Goal: Information Seeking & Learning: Check status

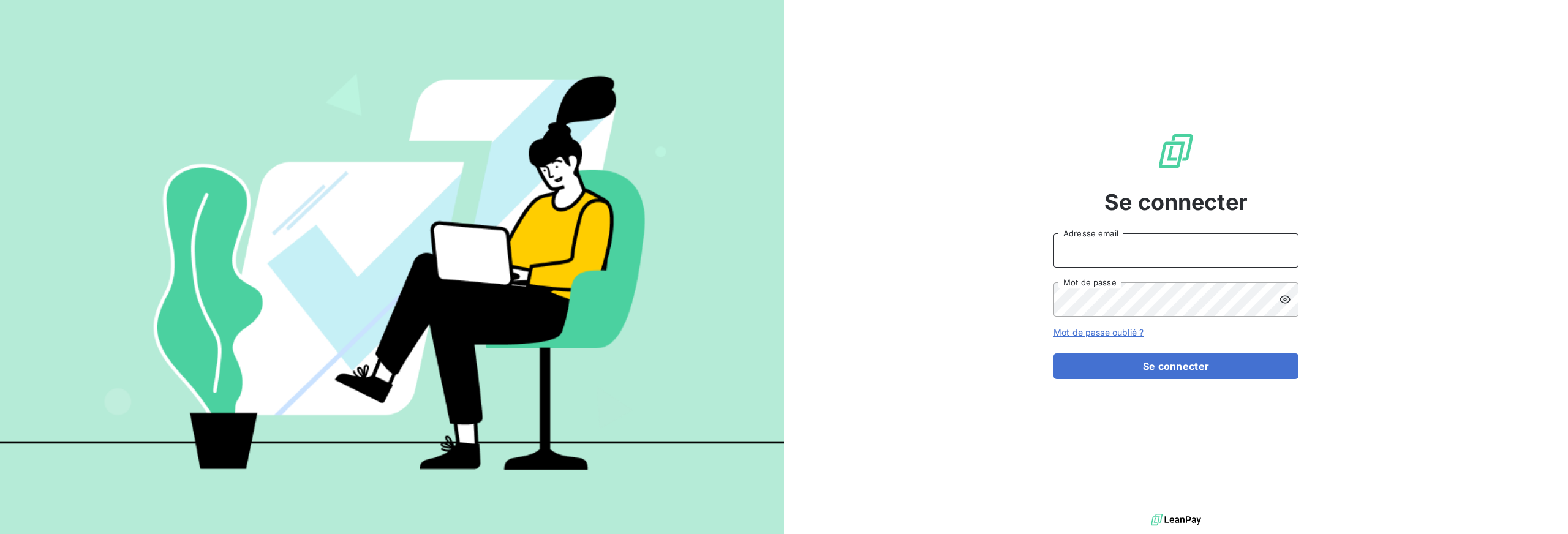
click at [1168, 247] on input "Adresse email" at bounding box center [1176, 250] width 245 height 34
type input "[EMAIL_ADDRESS][DOMAIN_NAME]"
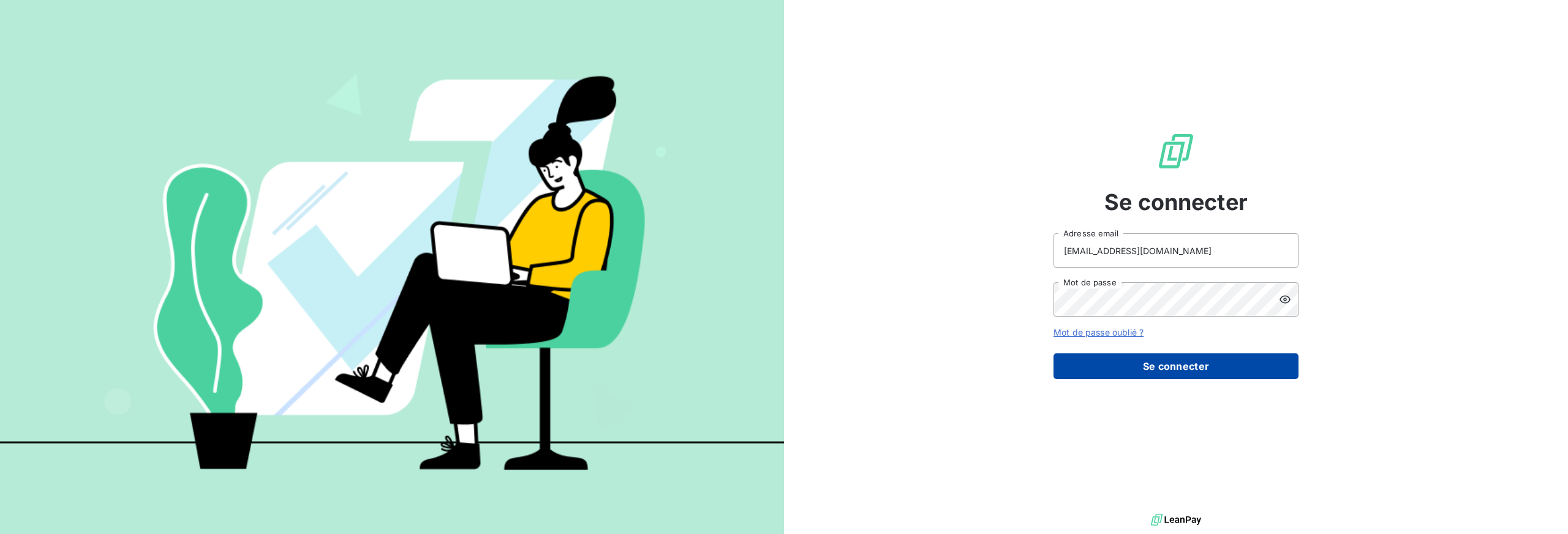
click at [1175, 364] on button "Se connecter" at bounding box center [1176, 366] width 245 height 25
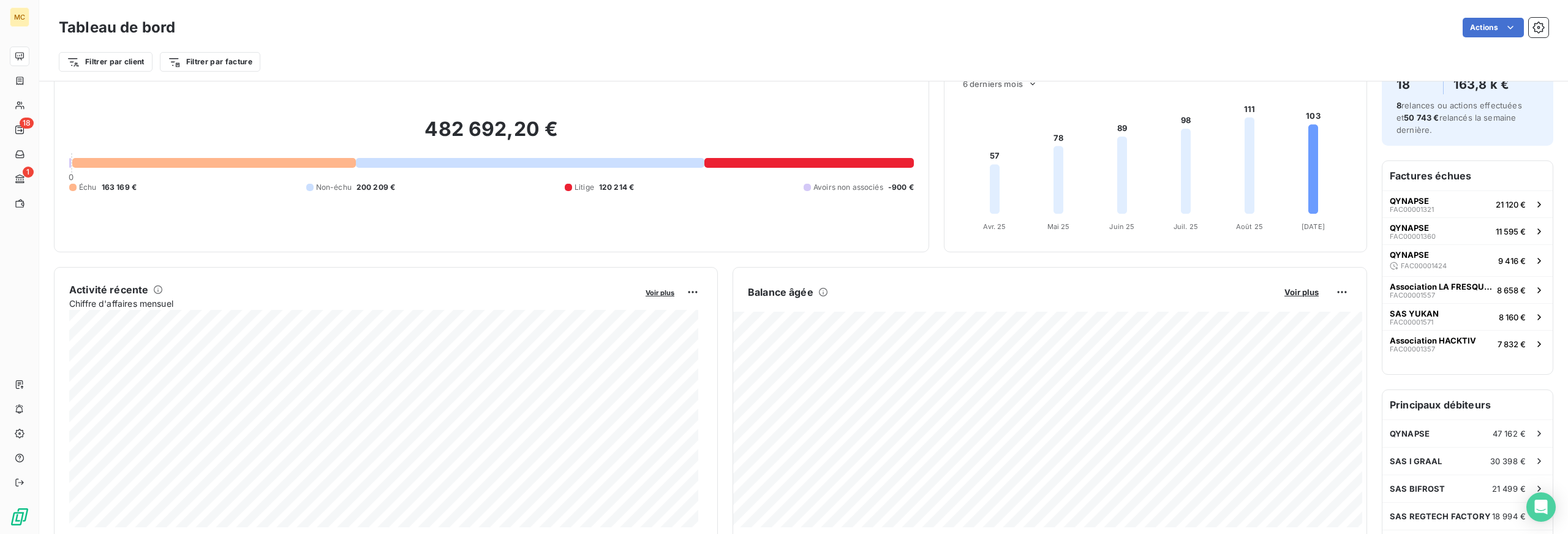
scroll to position [63, 0]
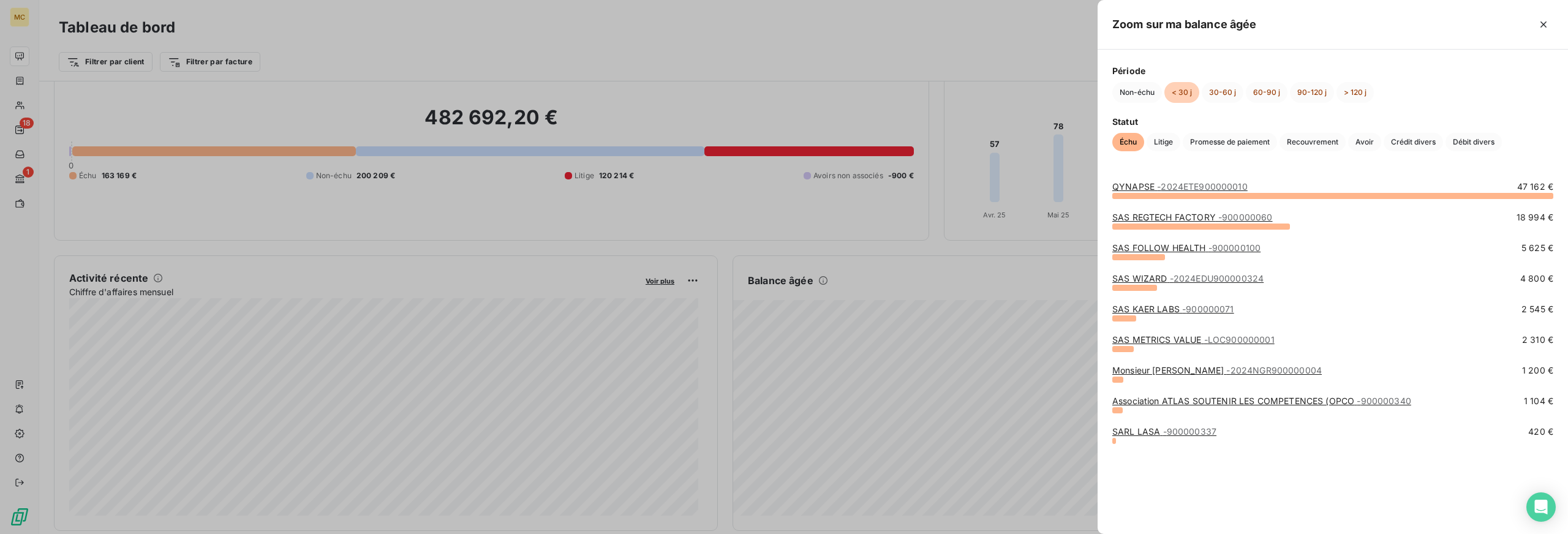
click at [975, 259] on div at bounding box center [784, 267] width 1568 height 534
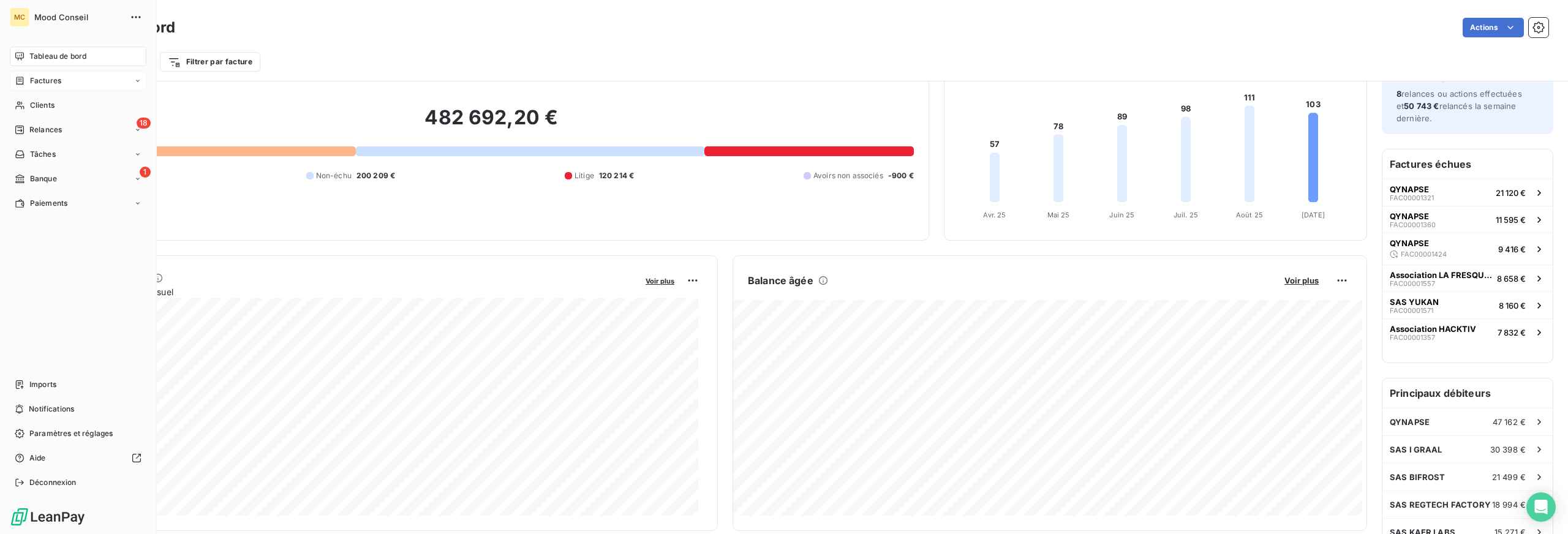
click at [63, 81] on div "Factures" at bounding box center [78, 81] width 137 height 19
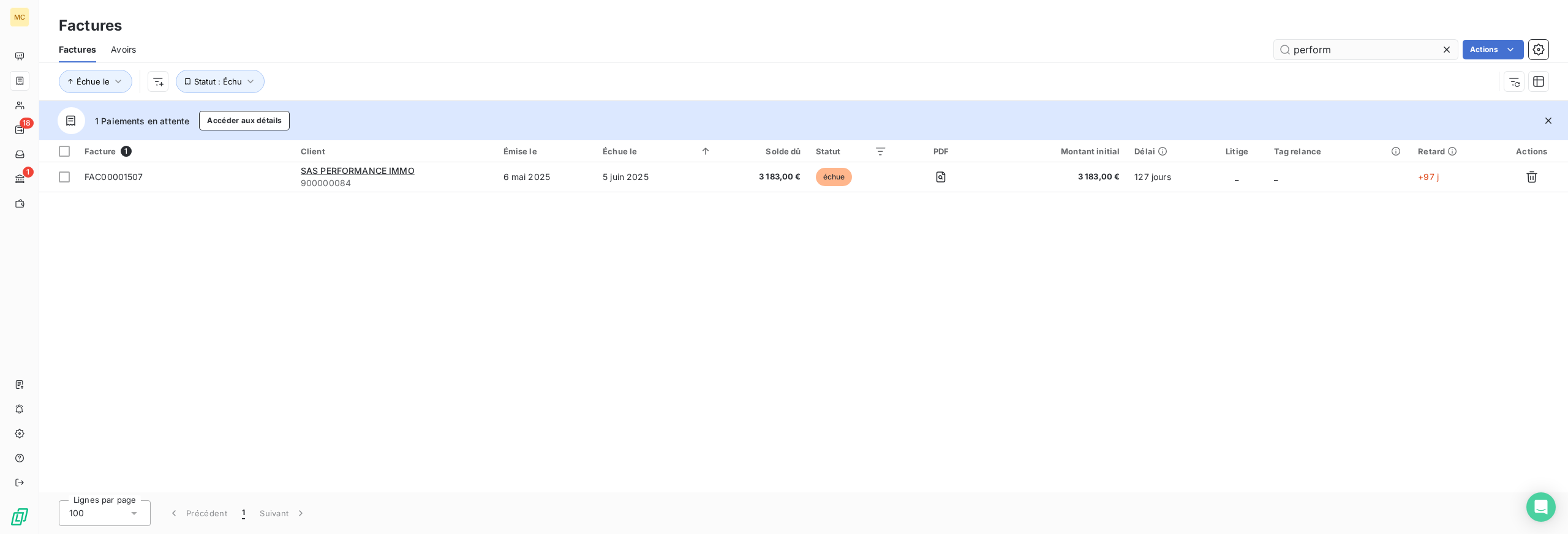
click at [1312, 47] on input "perform" at bounding box center [1366, 50] width 184 height 19
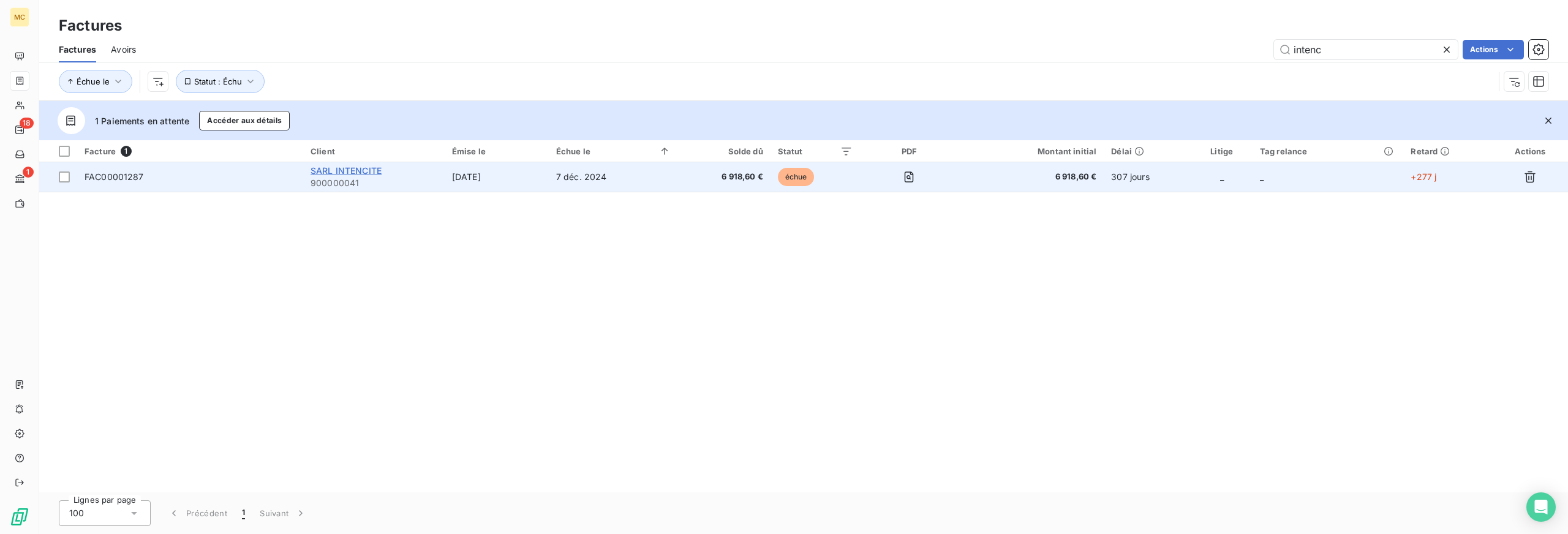
type input "intenc"
click at [365, 172] on span "SARL INTENCITE" at bounding box center [345, 170] width 71 height 10
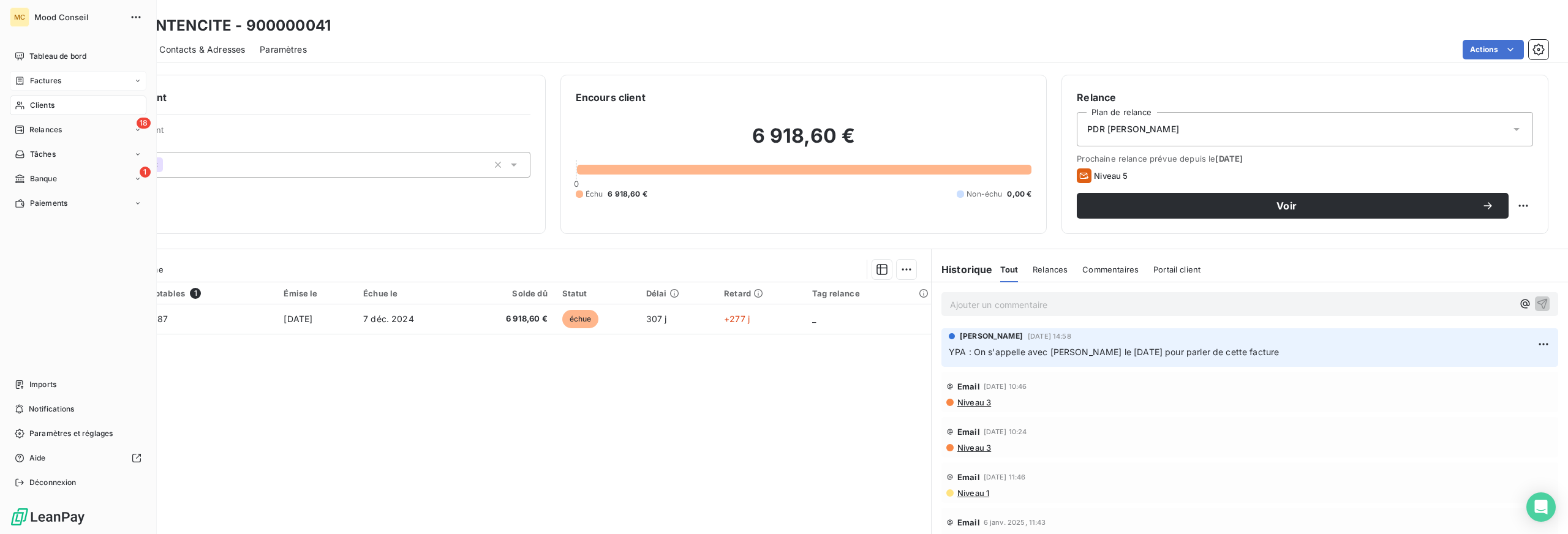
click at [62, 76] on div "Factures" at bounding box center [78, 81] width 137 height 19
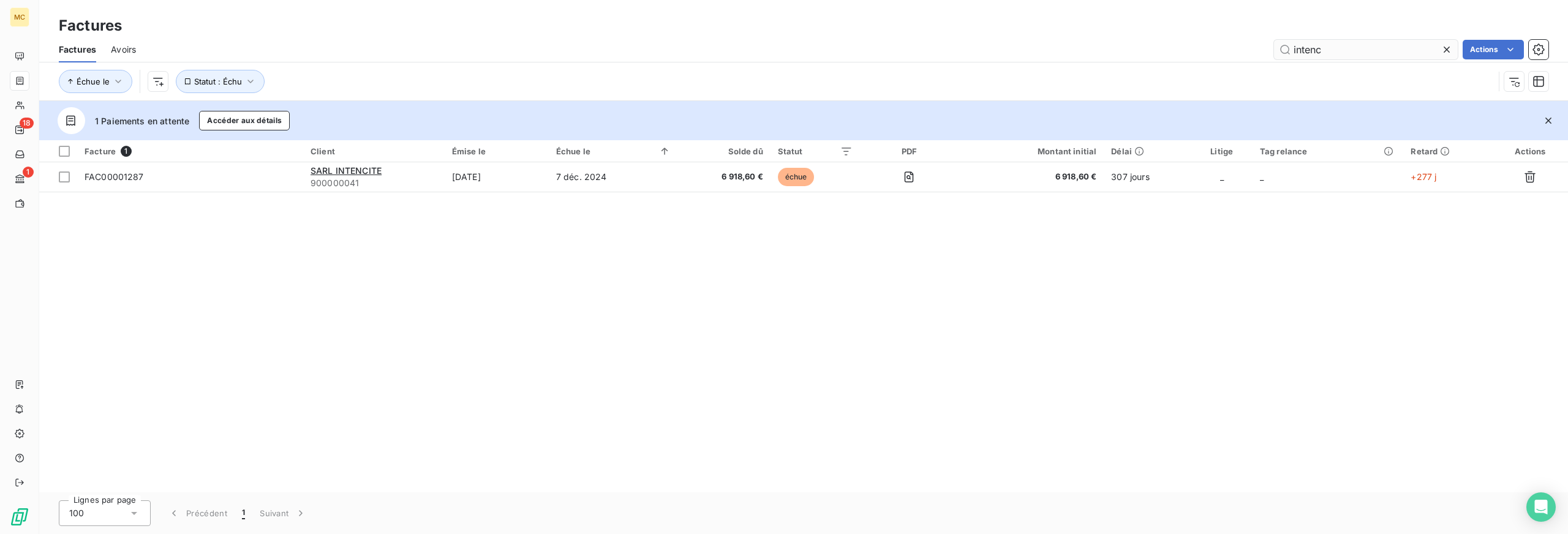
click at [1304, 45] on input "intenc" at bounding box center [1366, 50] width 184 height 19
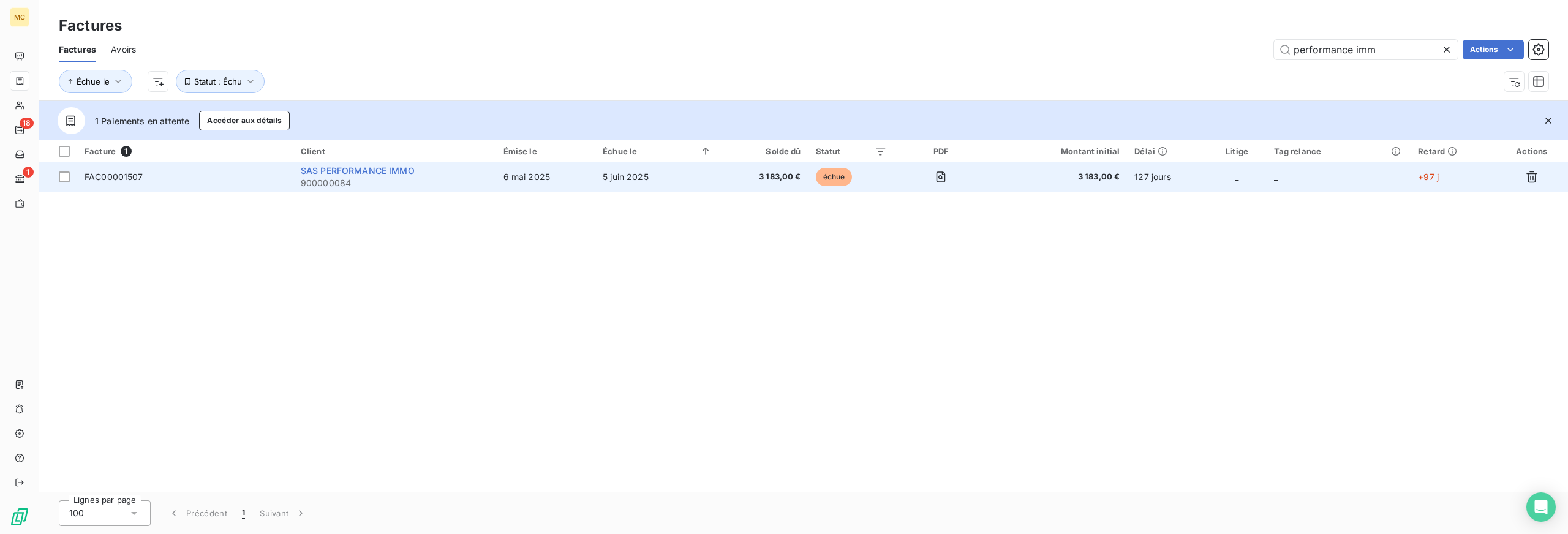
type input "performance imm"
click at [403, 171] on span "SAS PERFORMANCE IMMO" at bounding box center [358, 170] width 114 height 10
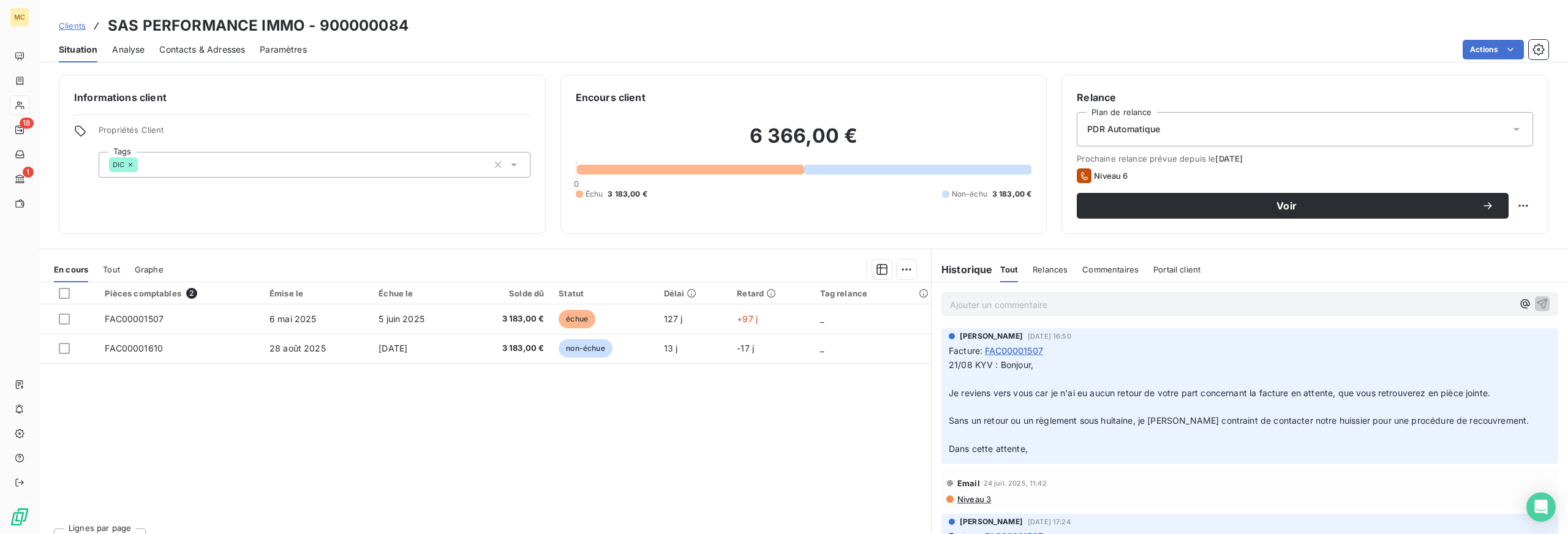
click at [216, 52] on span "Contacts & Adresses" at bounding box center [202, 50] width 86 height 12
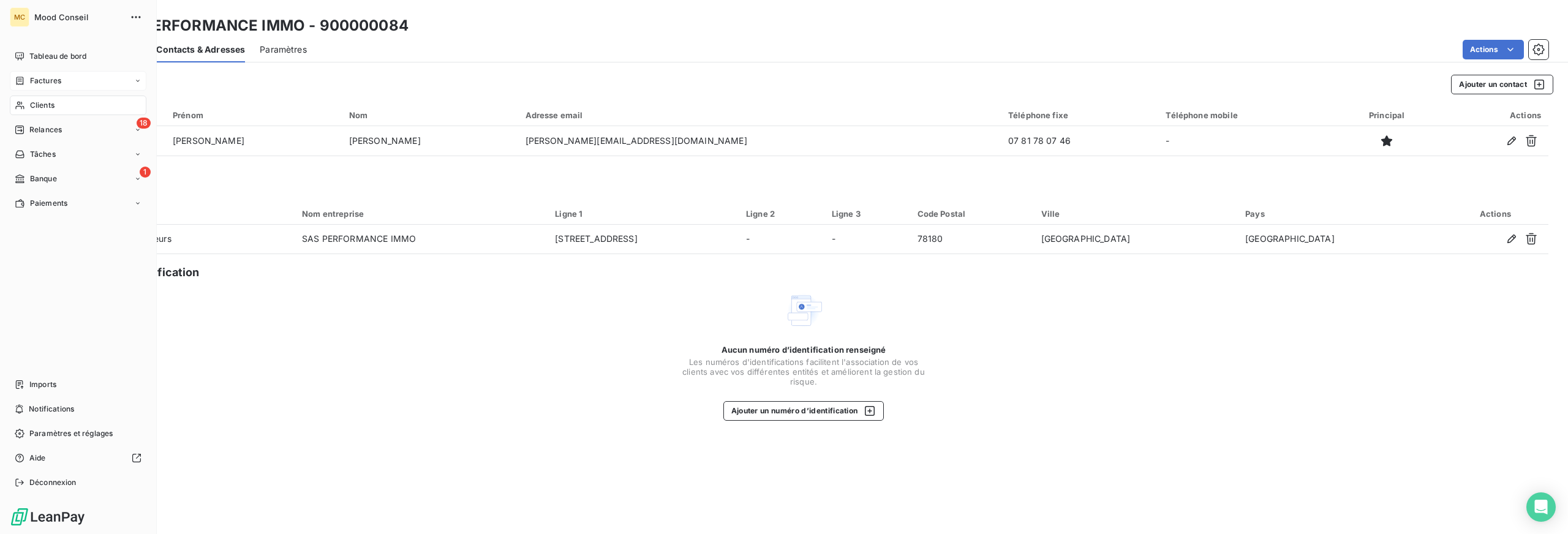
click at [31, 76] on span "Factures" at bounding box center [45, 81] width 31 height 11
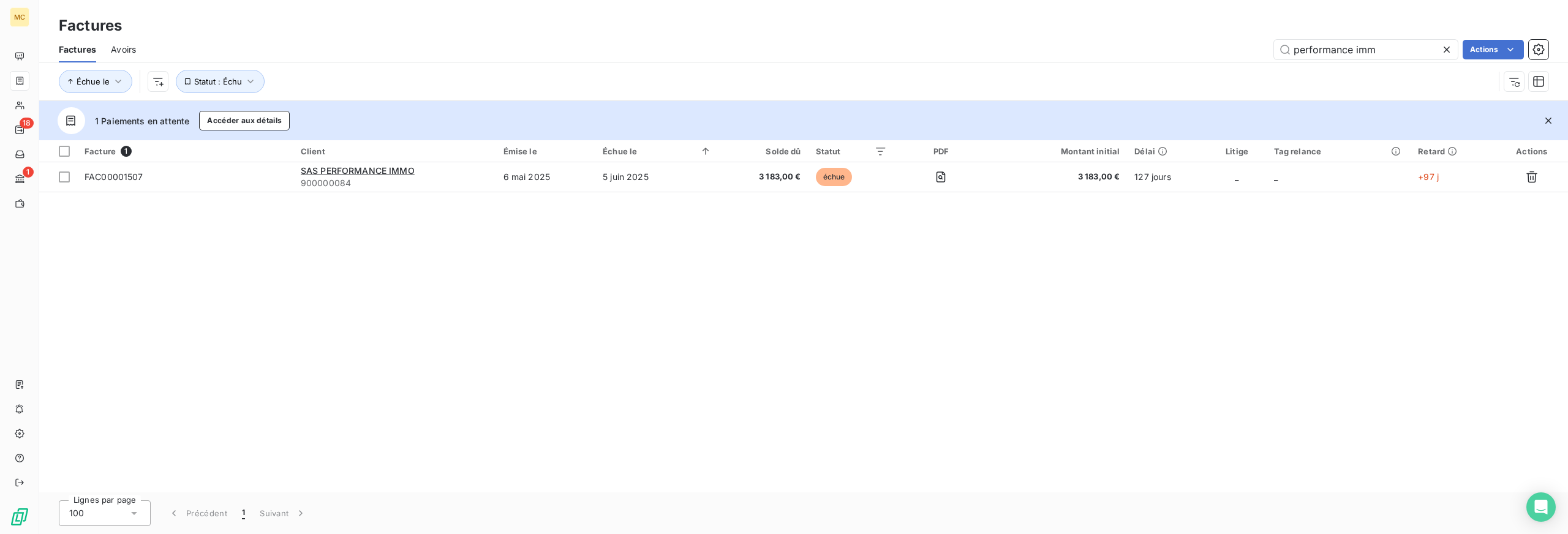
drag, startPoint x: 1393, startPoint y: 47, endPoint x: 1224, endPoint y: 51, distance: 169.0
click at [1222, 51] on div "performance imm Actions" at bounding box center [850, 50] width 1398 height 19
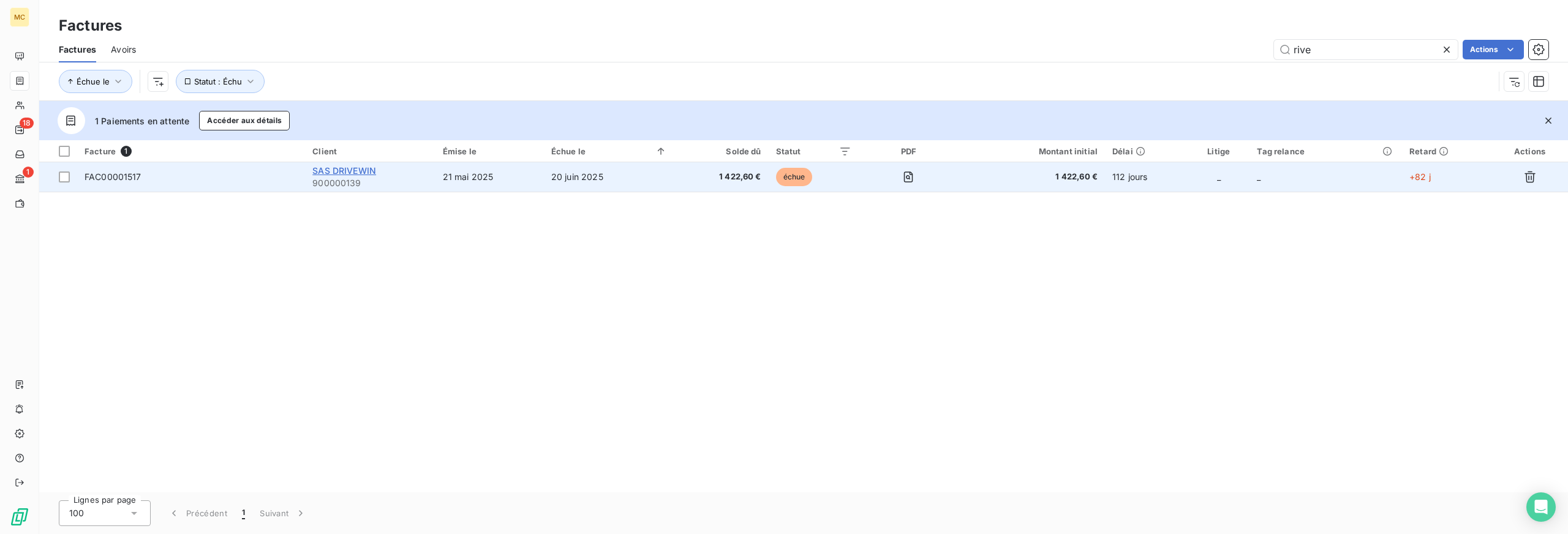
type input "rive"
click at [350, 165] on span "SAS DRIVEWIN" at bounding box center [344, 170] width 64 height 10
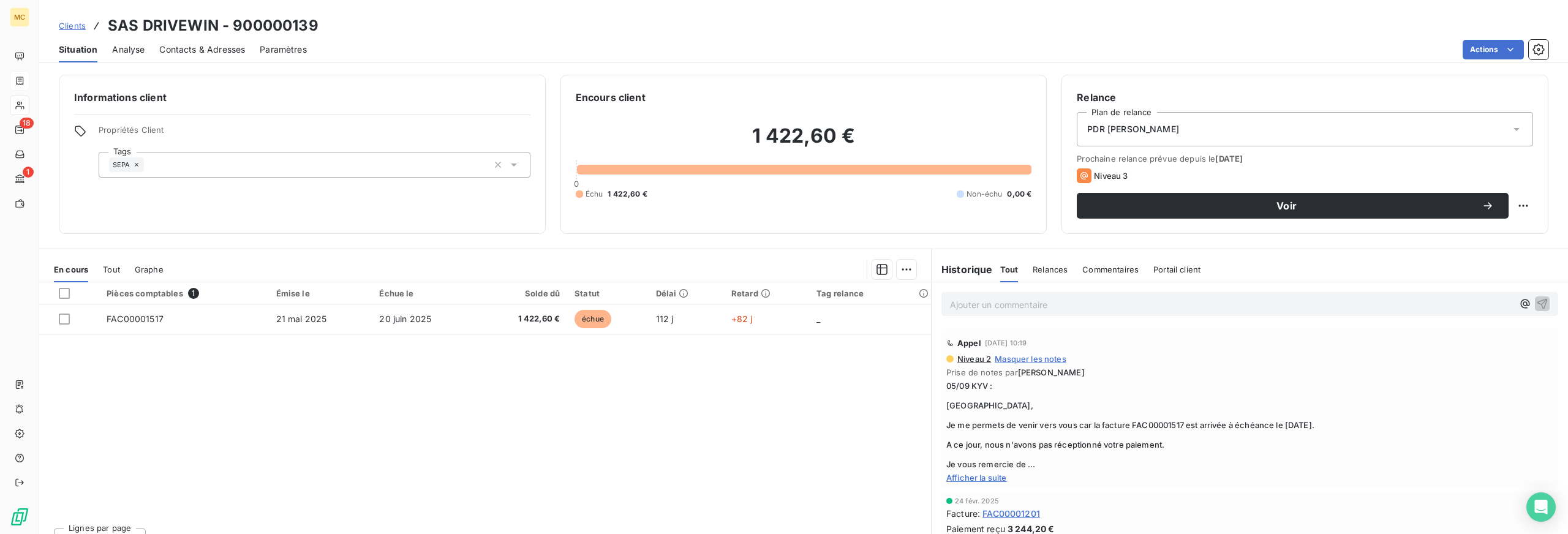
click at [173, 46] on span "Contacts & Adresses" at bounding box center [202, 50] width 86 height 12
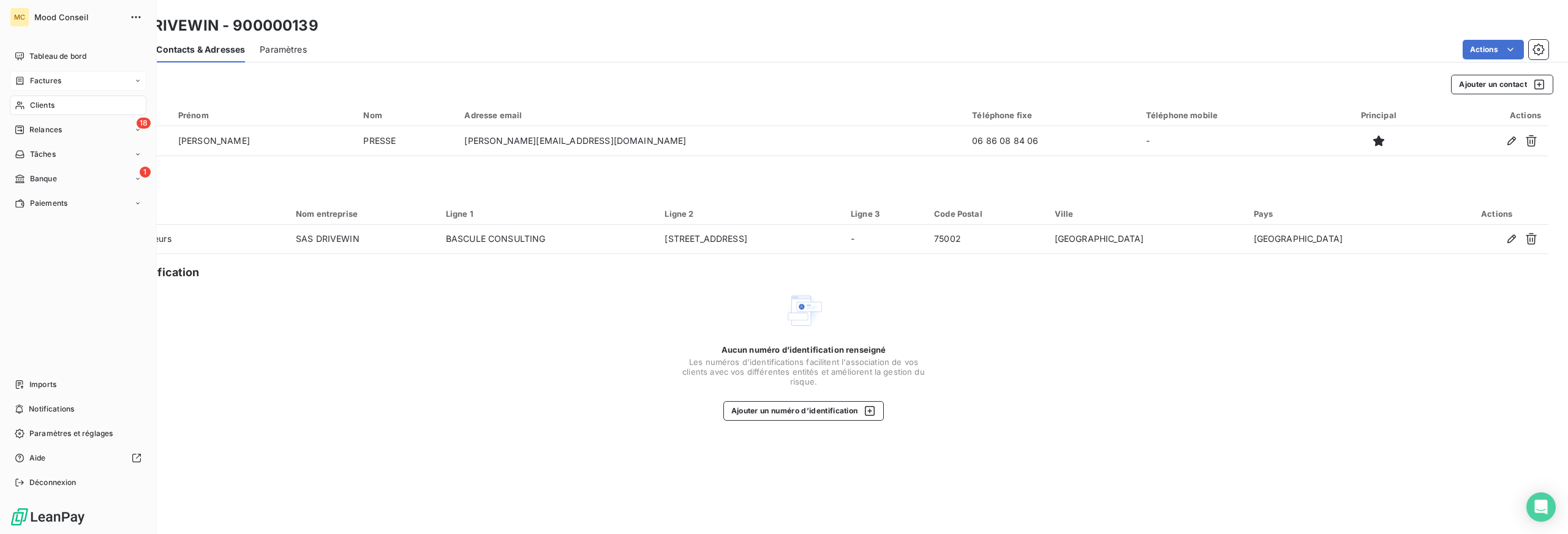
click at [36, 79] on span "Factures" at bounding box center [45, 81] width 31 height 11
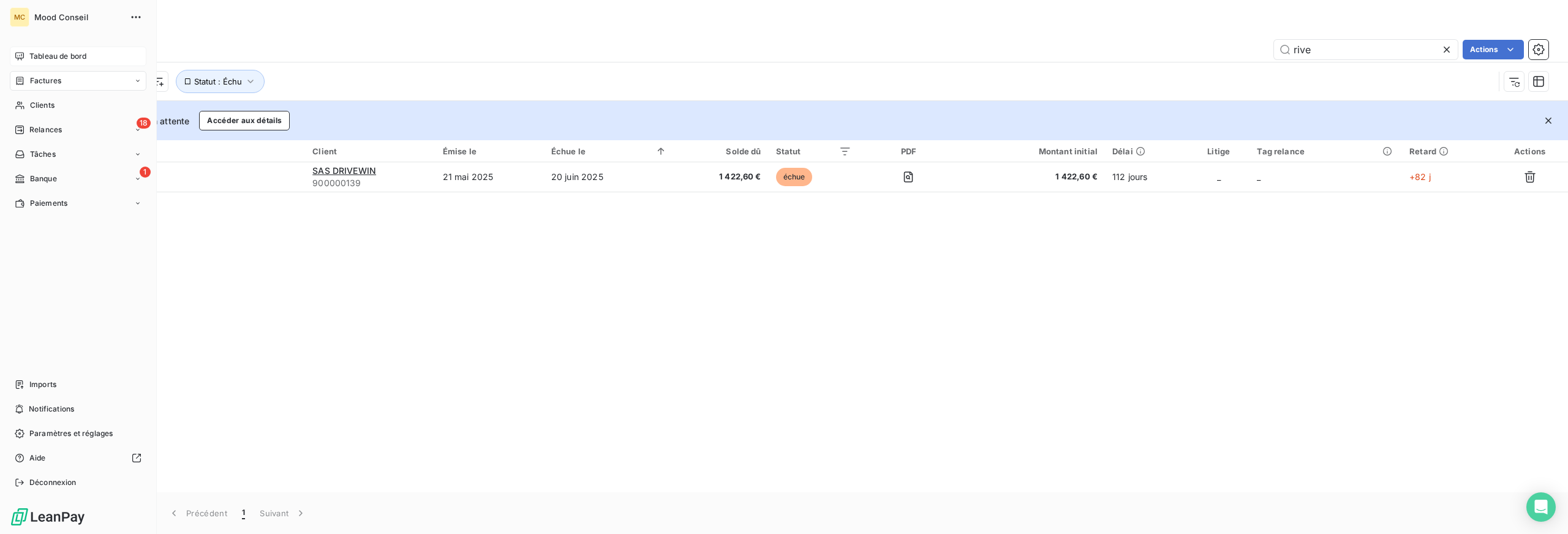
click at [38, 52] on span "Tableau de bord" at bounding box center [58, 56] width 57 height 11
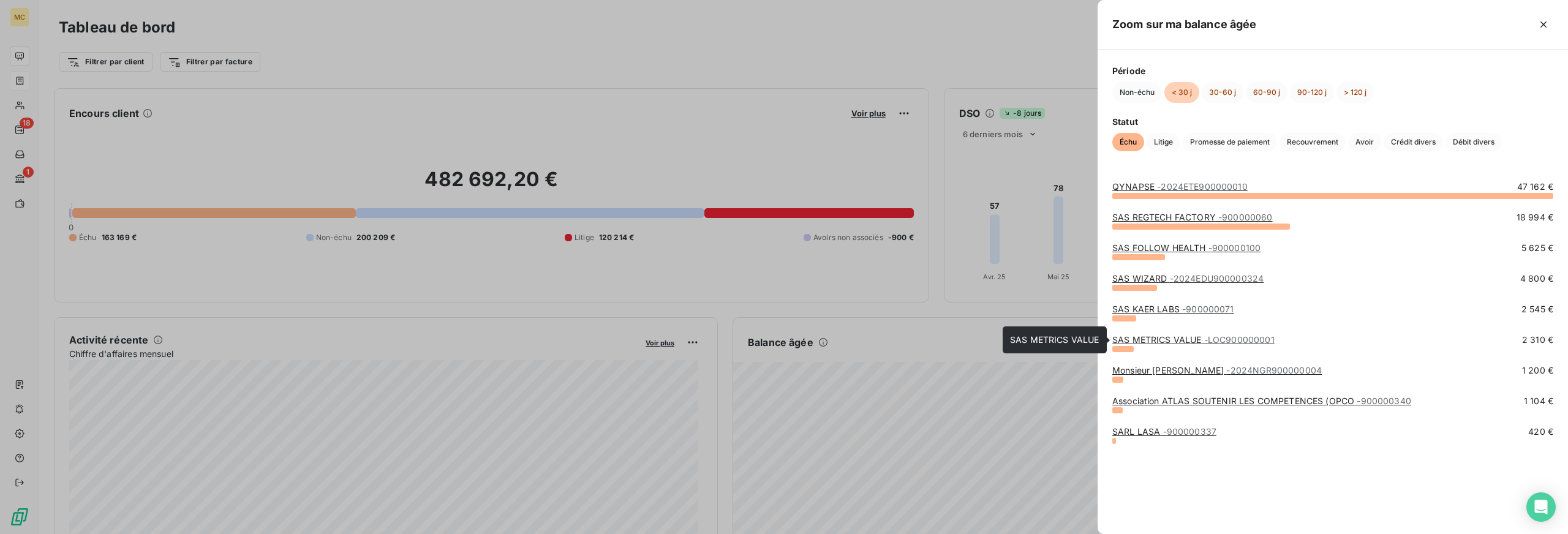
click at [1126, 337] on link "SAS METRICS VALUE - LOC900000001" at bounding box center [1194, 339] width 162 height 10
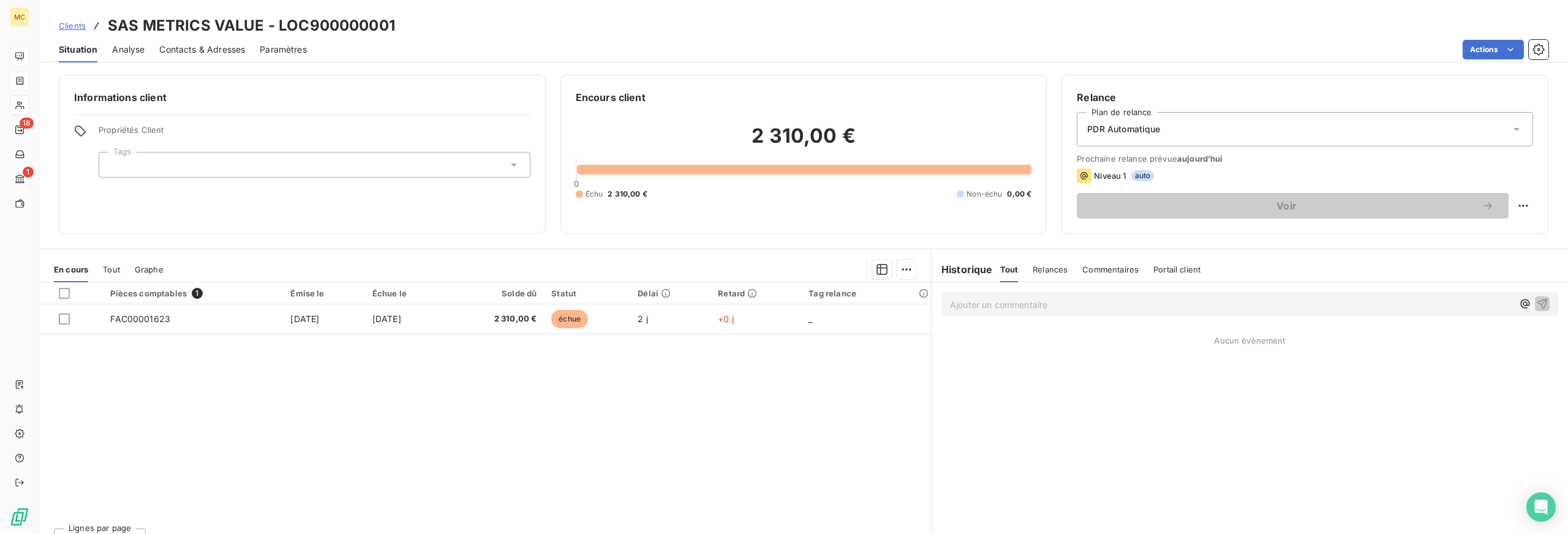
click at [223, 54] on span "Contacts & Adresses" at bounding box center [202, 50] width 86 height 12
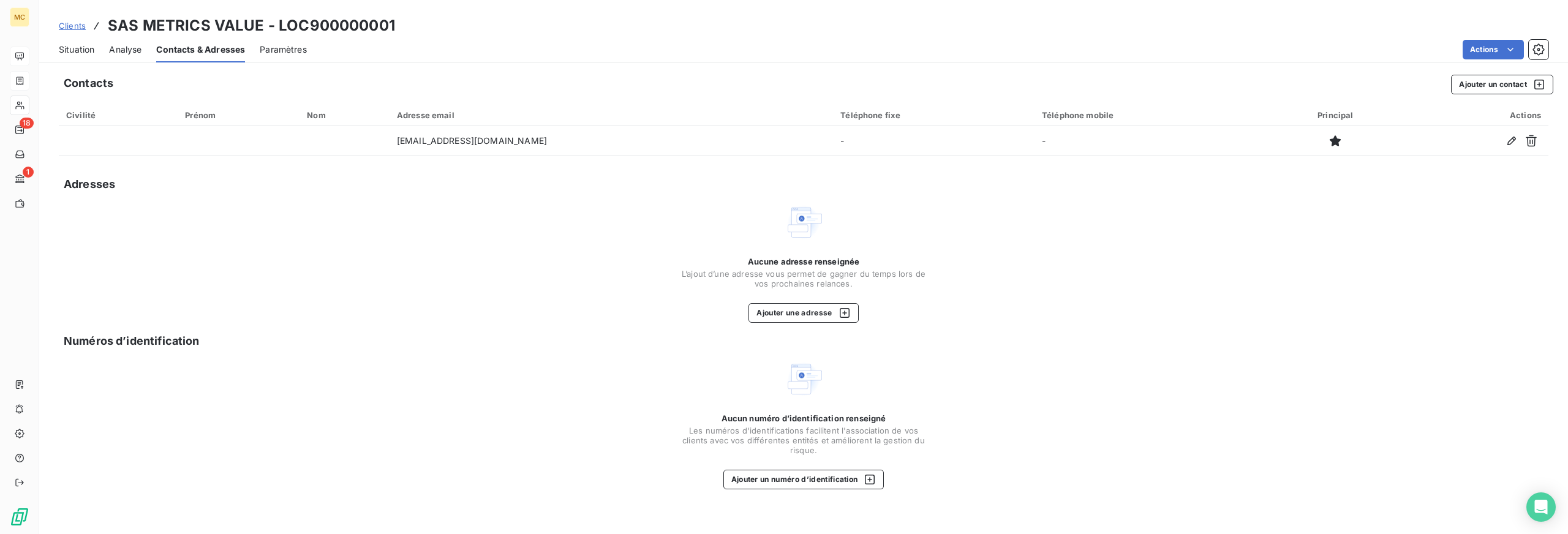
click at [63, 49] on span "Situation" at bounding box center [76, 50] width 36 height 12
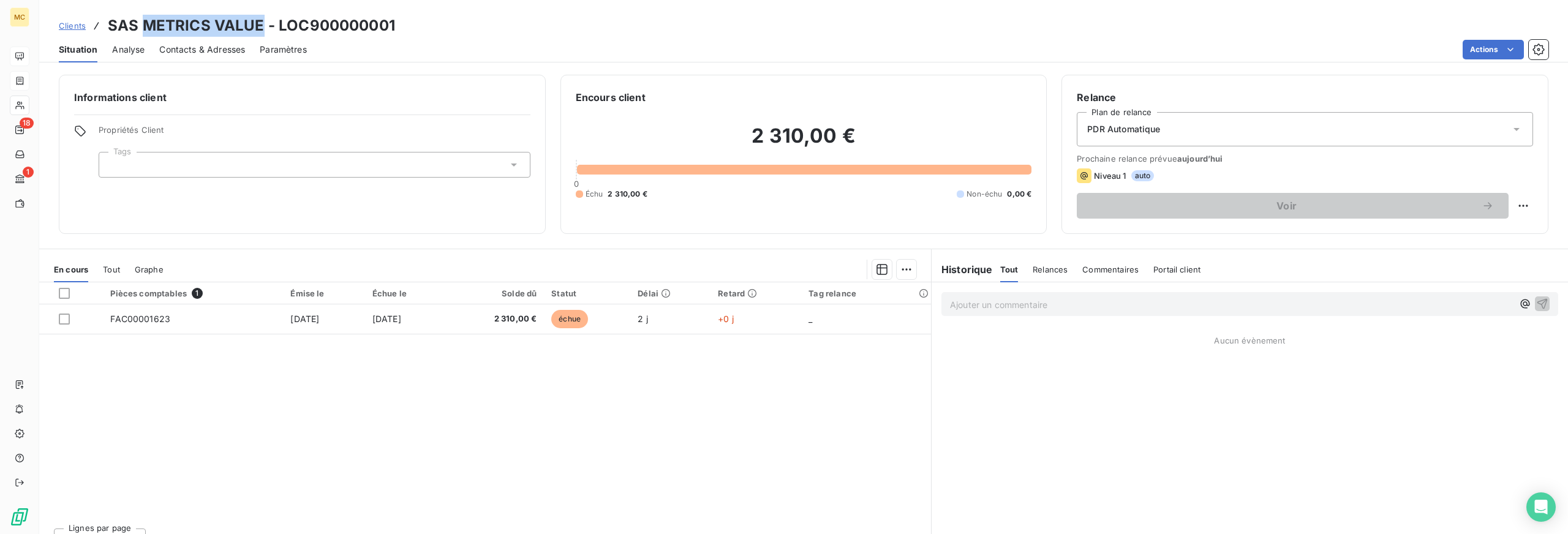
drag, startPoint x: 141, startPoint y: 26, endPoint x: 256, endPoint y: 30, distance: 115.1
click at [257, 30] on h3 "SAS METRICS VALUE - LOC900000001" at bounding box center [252, 25] width 288 height 22
copy h3 "METRICS VALUE"
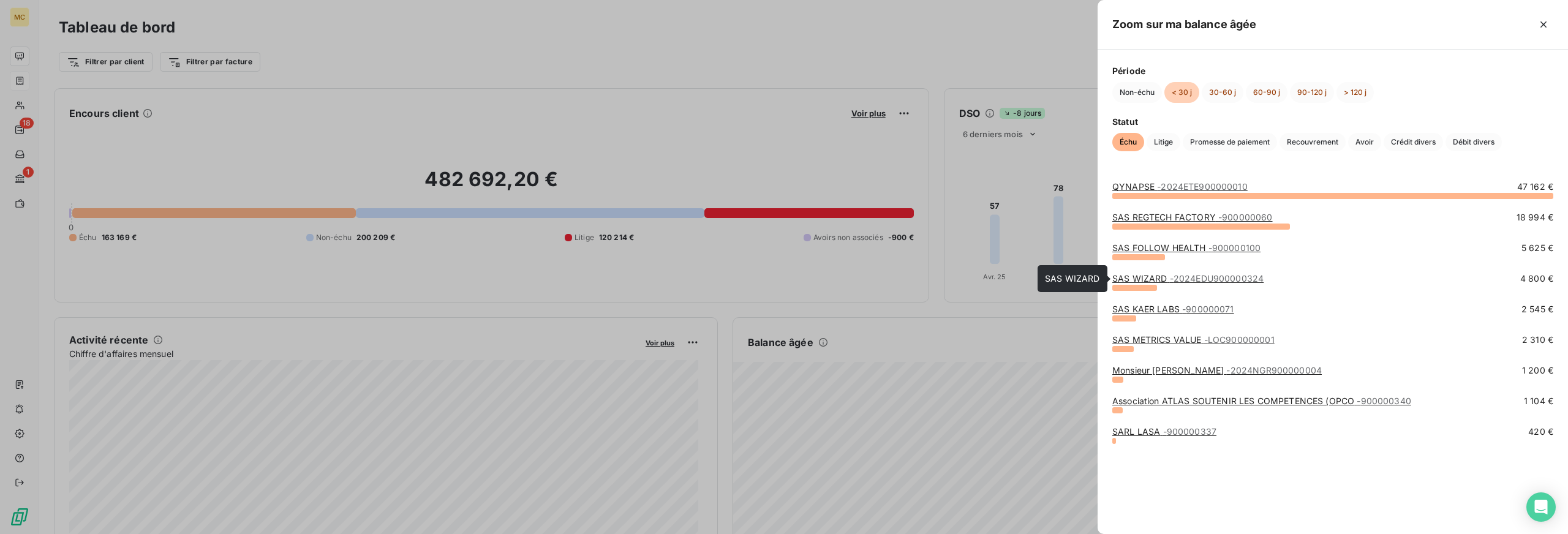
click at [1145, 277] on link "SAS WIZARD - 2024EDU900000324" at bounding box center [1188, 278] width 151 height 10
click at [1160, 244] on link "SAS FOLLOW HEALTH - 900000100" at bounding box center [1186, 248] width 148 height 10
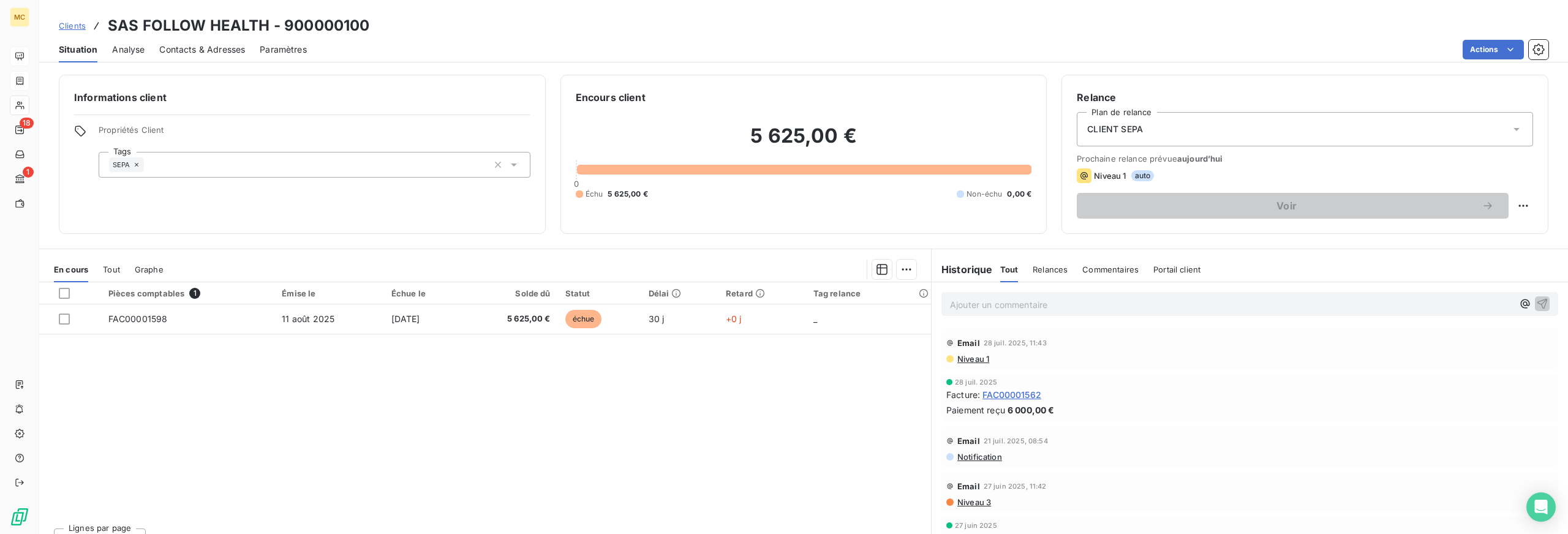
click at [208, 47] on span "Contacts & Adresses" at bounding box center [202, 50] width 86 height 12
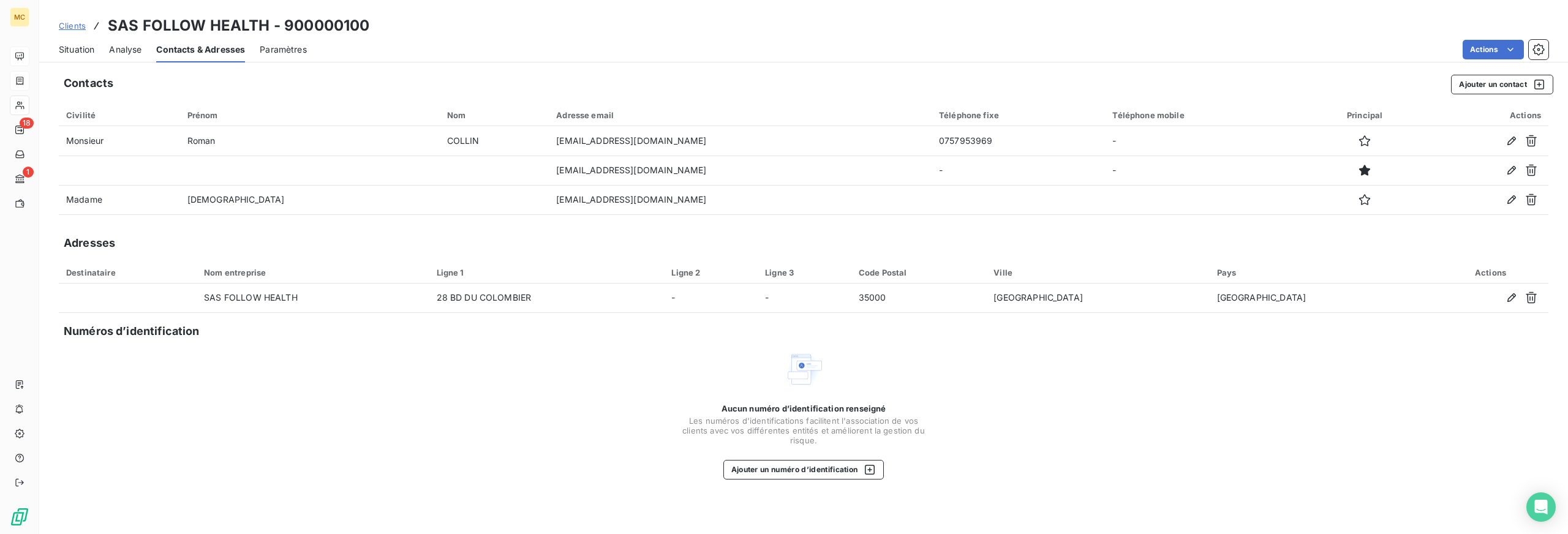
click at [68, 48] on span "Situation" at bounding box center [76, 50] width 36 height 12
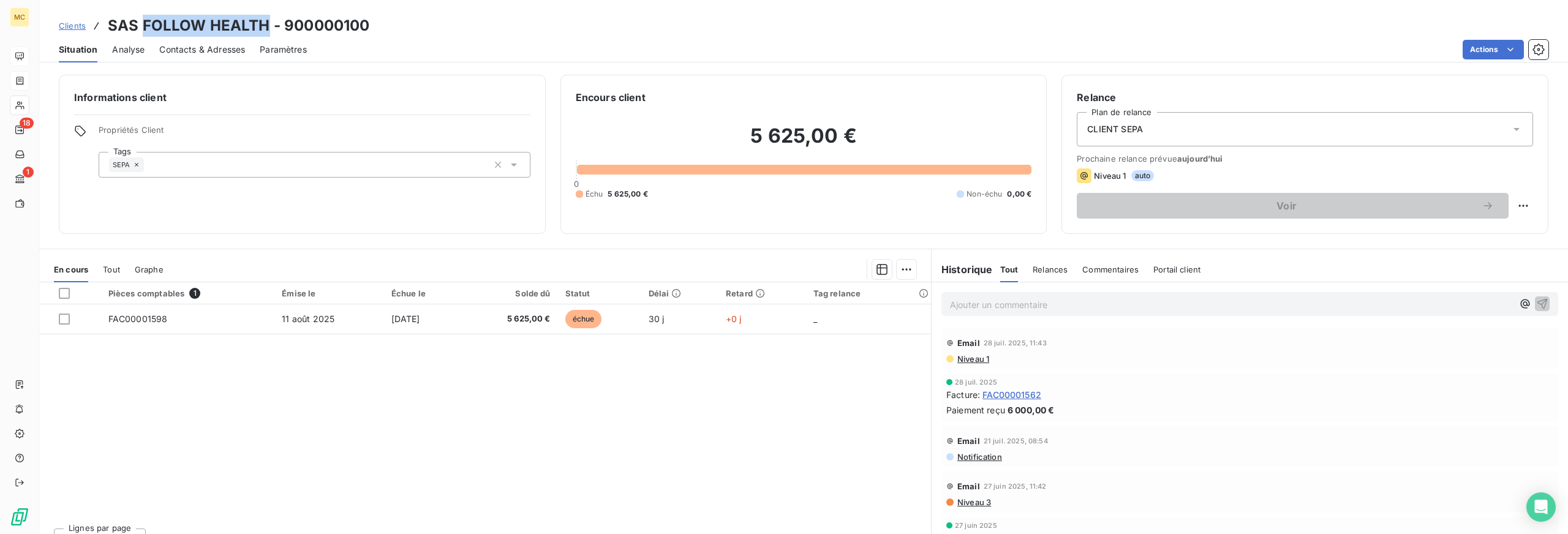
drag, startPoint x: 140, startPoint y: 22, endPoint x: 266, endPoint y: 34, distance: 126.6
click at [266, 34] on h3 "SAS FOLLOW HEALTH - 900000100" at bounding box center [239, 25] width 261 height 22
copy h3 "FOLLOW HEALTH"
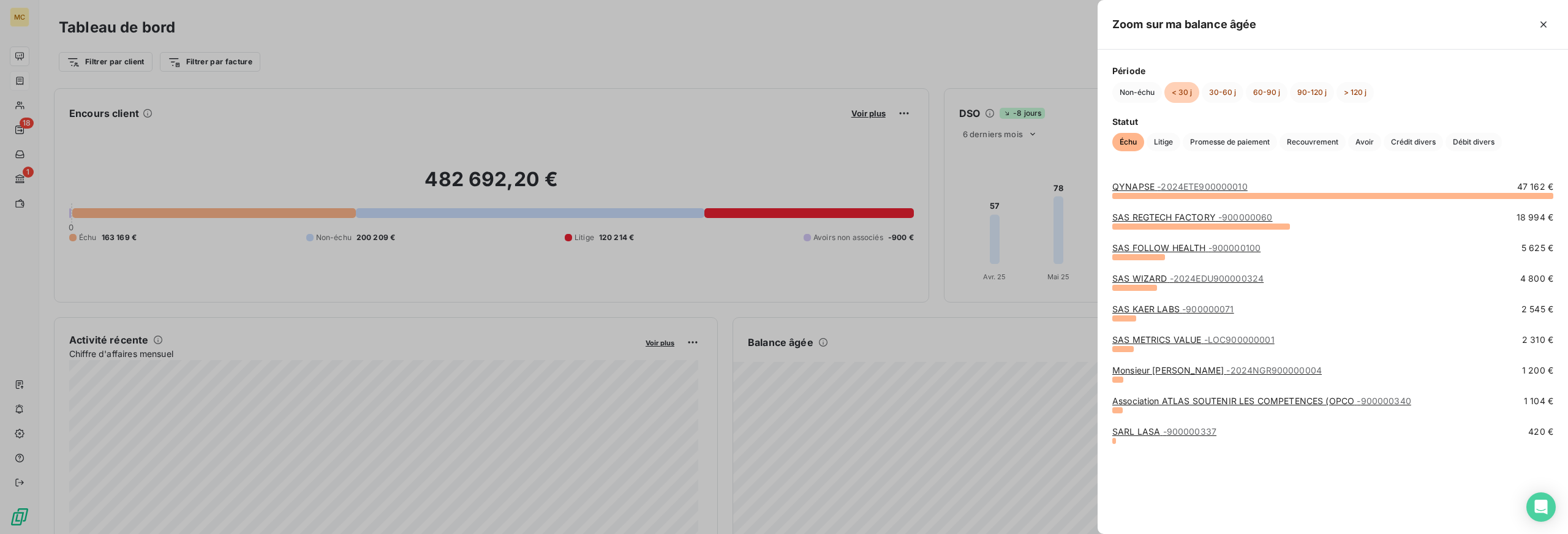
click at [1011, 344] on div at bounding box center [784, 267] width 1568 height 534
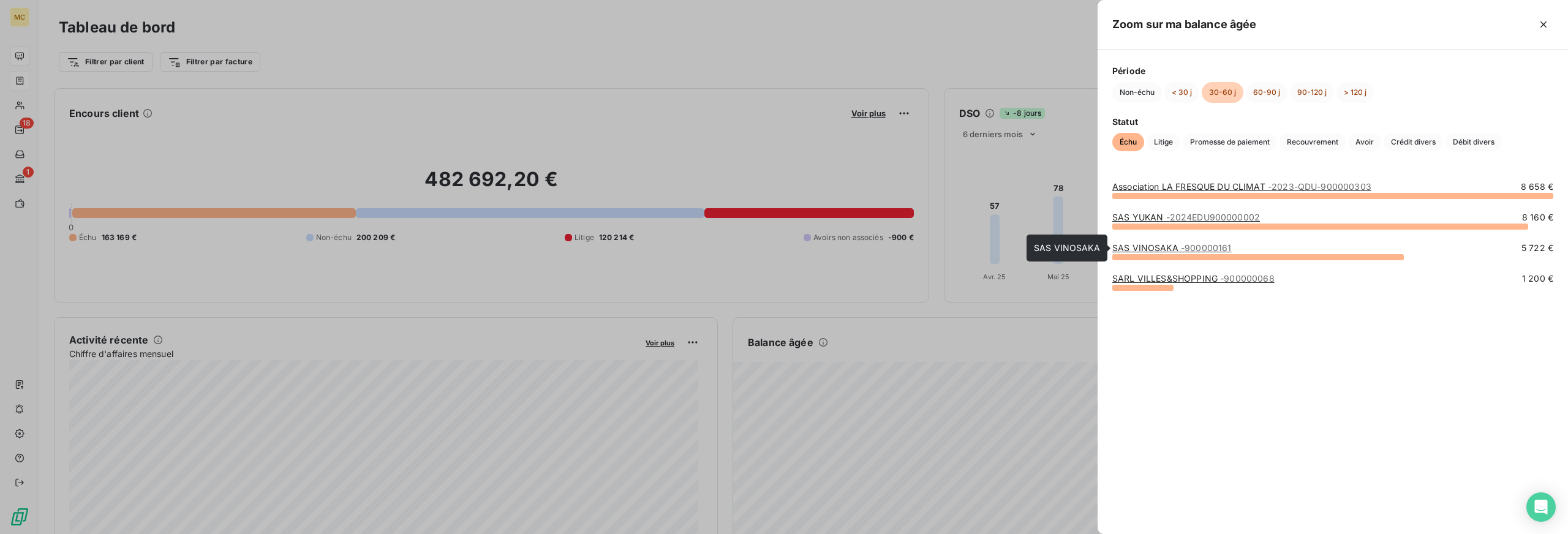
click at [1148, 246] on link "SAS VINOSAKA - 900000161" at bounding box center [1172, 248] width 119 height 10
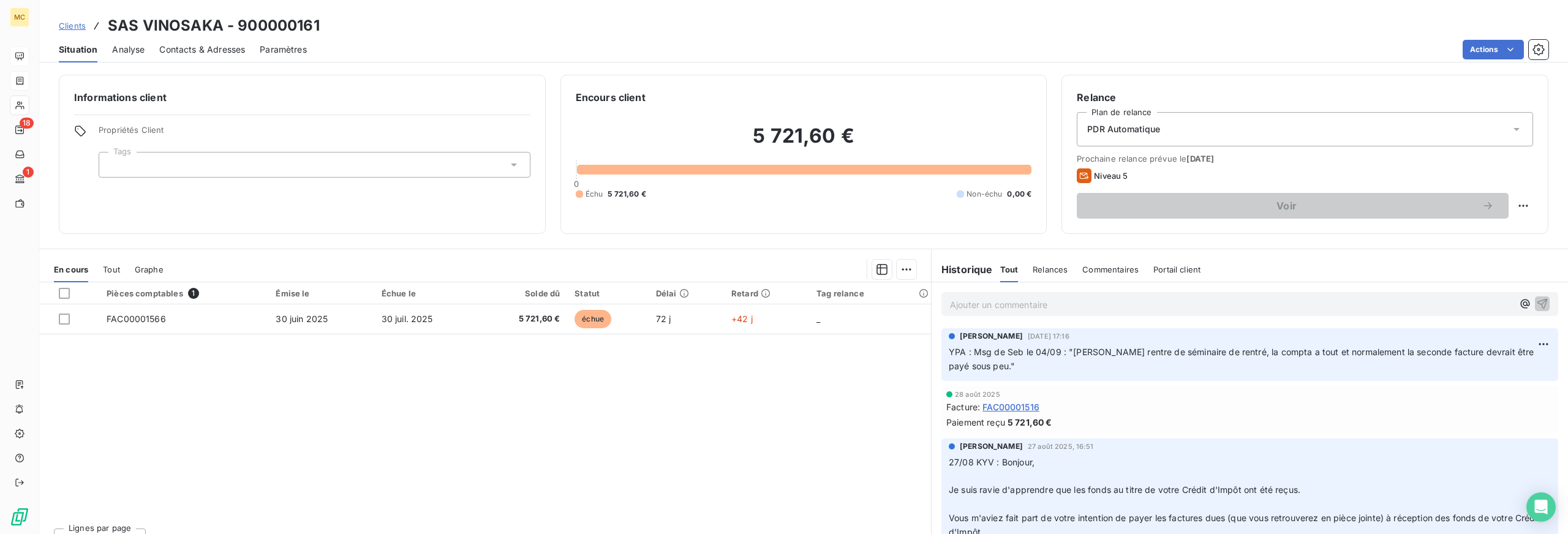
click at [201, 44] on span "Contacts & Adresses" at bounding box center [202, 50] width 86 height 12
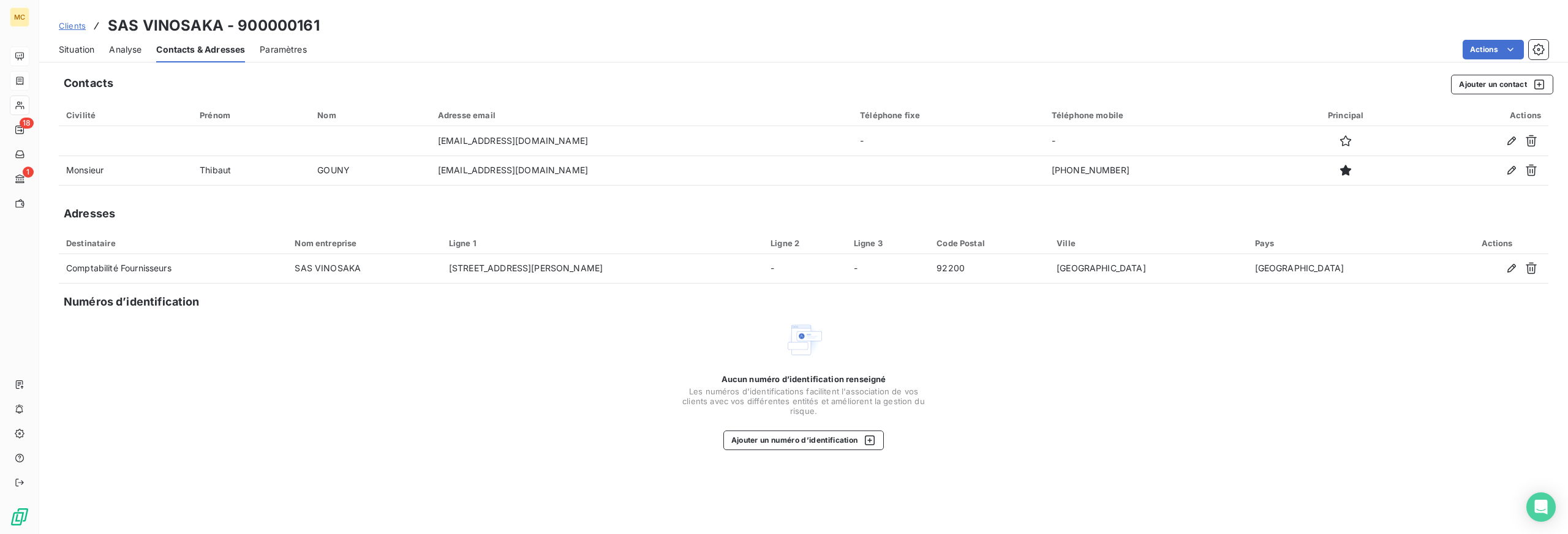
click at [85, 47] on span "Situation" at bounding box center [76, 50] width 36 height 12
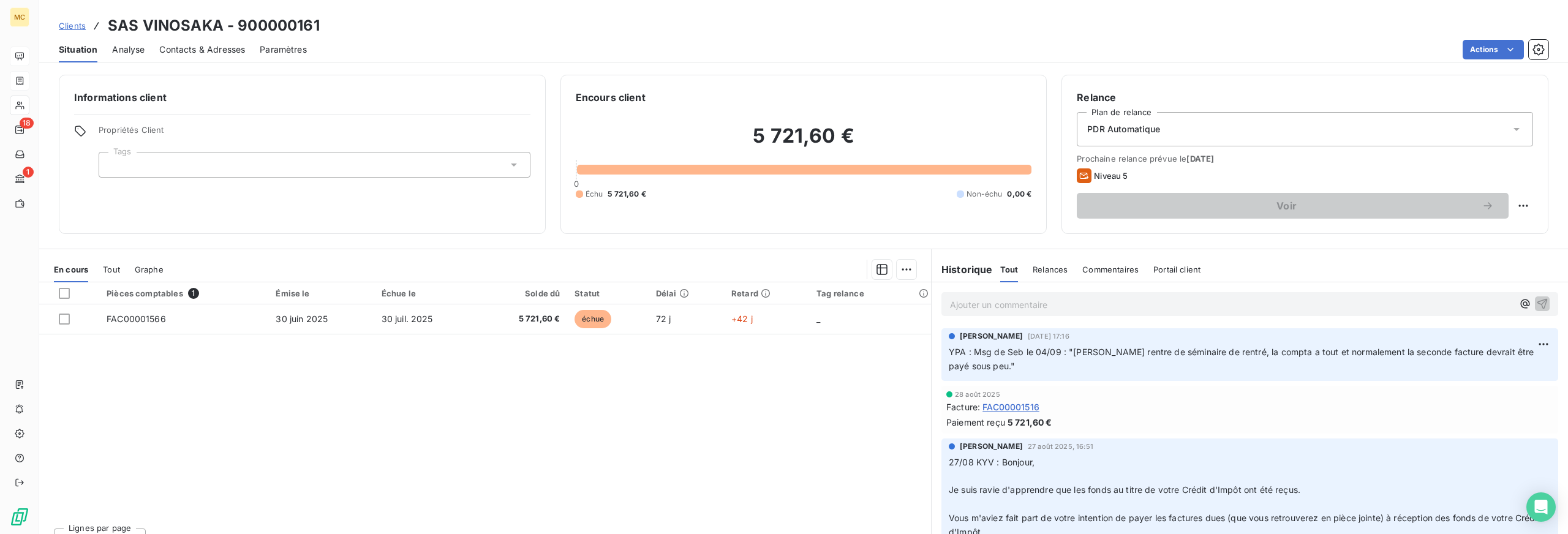
click at [200, 46] on span "Contacts & Adresses" at bounding box center [202, 50] width 86 height 12
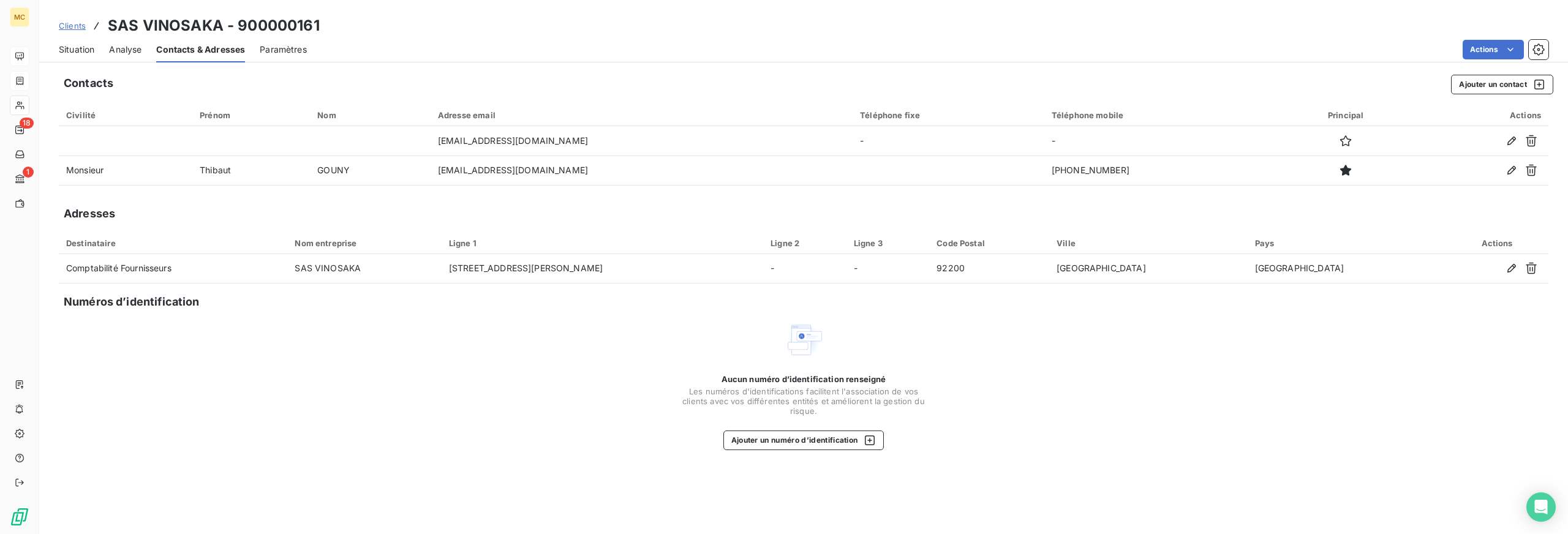
click at [77, 47] on span "Situation" at bounding box center [76, 50] width 36 height 12
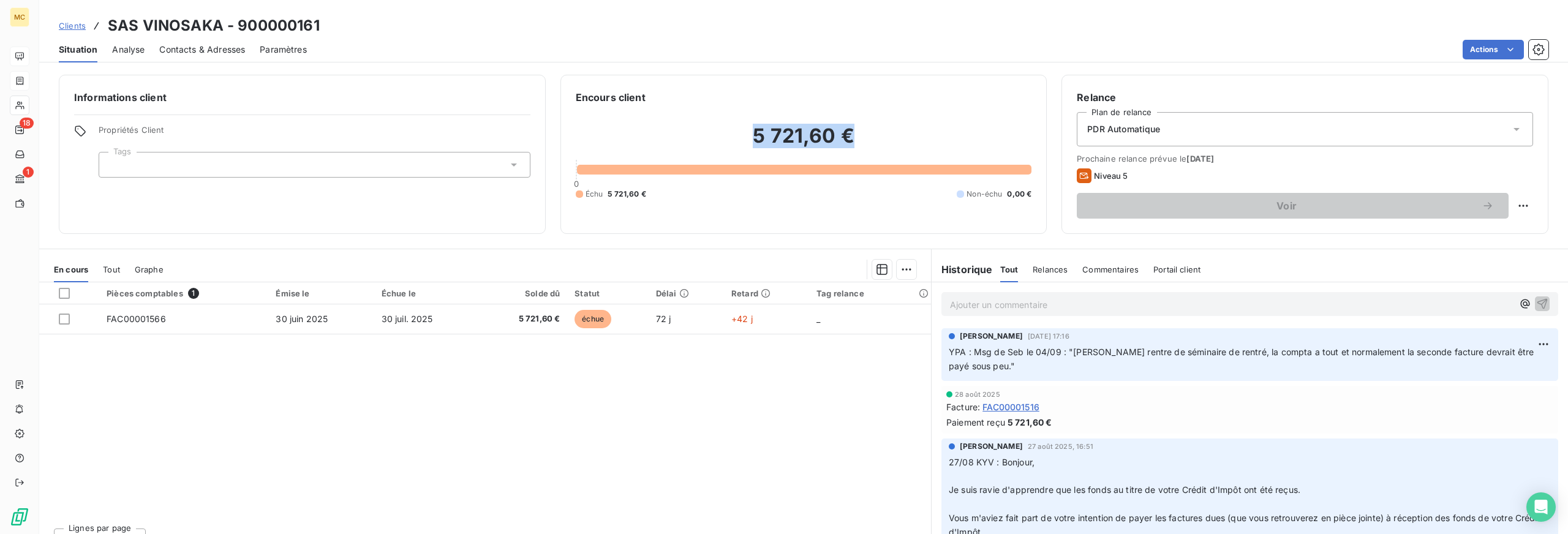
drag, startPoint x: 751, startPoint y: 133, endPoint x: 891, endPoint y: 129, distance: 140.1
click at [891, 129] on h2 "5 721,60 €" at bounding box center [804, 142] width 456 height 36
click at [753, 136] on h2 "5 721,60 €" at bounding box center [804, 142] width 456 height 36
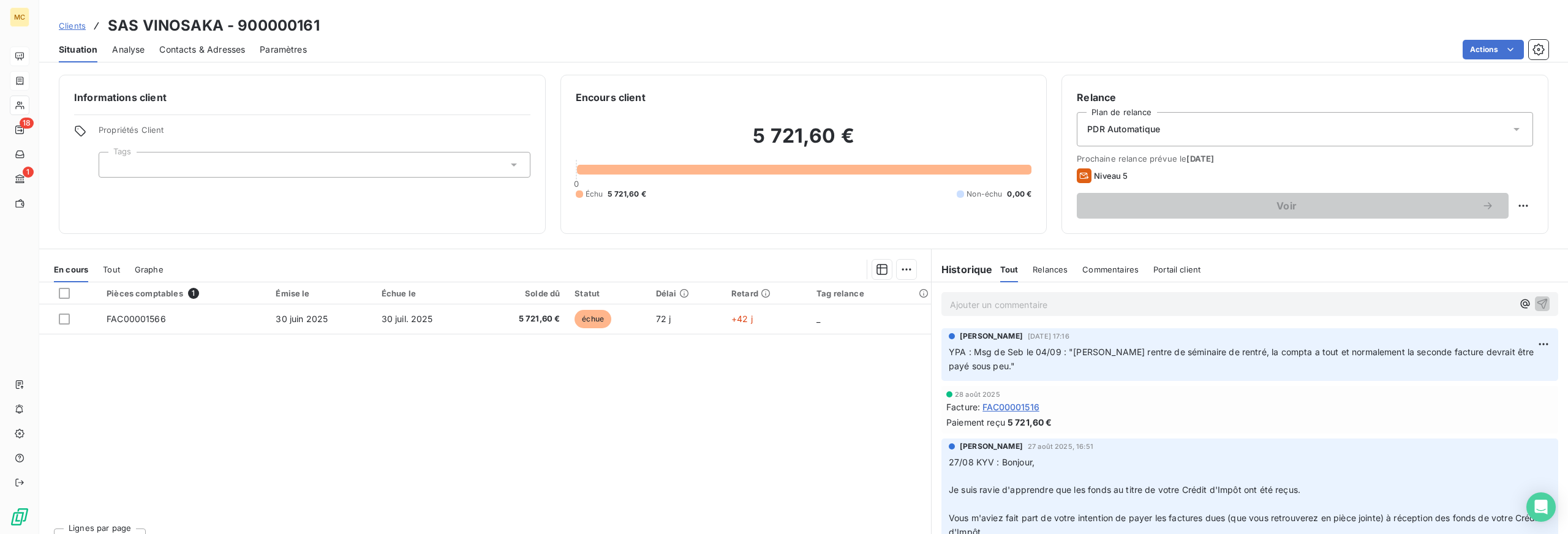
click at [883, 131] on h2 "5 721,60 €" at bounding box center [804, 142] width 456 height 36
drag, startPoint x: 747, startPoint y: 133, endPoint x: 891, endPoint y: 134, distance: 144.0
click at [891, 134] on h2 "5 721,60 €" at bounding box center [804, 142] width 456 height 36
drag, startPoint x: 884, startPoint y: 132, endPoint x: 739, endPoint y: 131, distance: 145.0
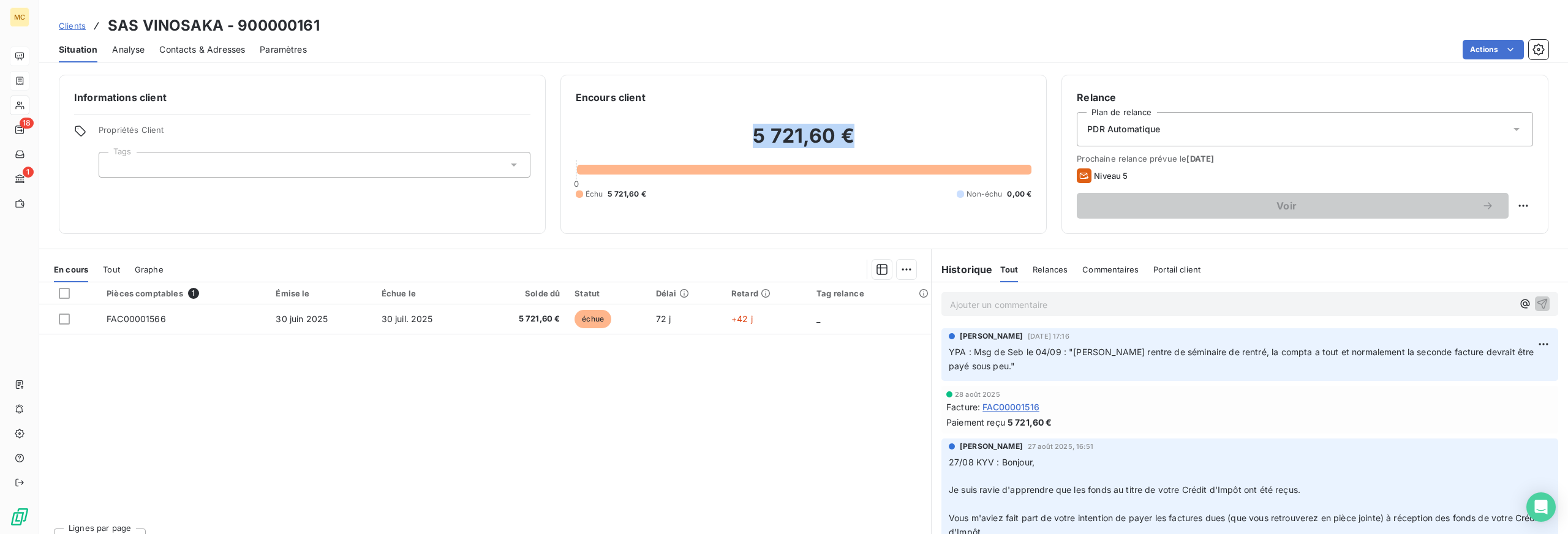
click at [739, 131] on h2 "5 721,60 €" at bounding box center [804, 142] width 456 height 36
click at [738, 131] on h2 "5 721,60 €" at bounding box center [804, 142] width 456 height 36
click at [734, 130] on h2 "5 721,60 €" at bounding box center [804, 142] width 456 height 36
drag, startPoint x: 769, startPoint y: 134, endPoint x: 857, endPoint y: 137, distance: 88.1
click at [857, 137] on h2 "5 721,60 €" at bounding box center [804, 142] width 456 height 36
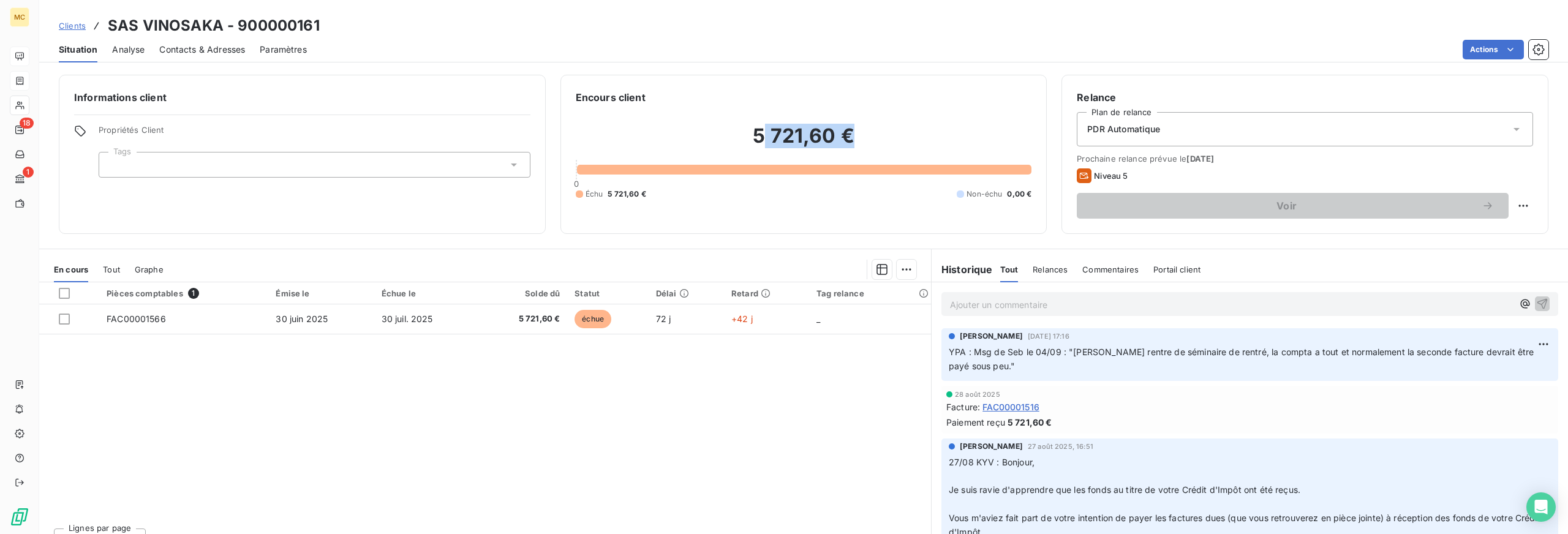
click at [860, 137] on h2 "5 721,60 €" at bounding box center [804, 142] width 456 height 36
drag, startPoint x: 860, startPoint y: 137, endPoint x: 741, endPoint y: 136, distance: 119.0
click at [741, 136] on h2 "5 721,60 €" at bounding box center [804, 142] width 456 height 36
click at [740, 136] on h2 "5 721,60 €" at bounding box center [804, 142] width 456 height 36
drag, startPoint x: 841, startPoint y: 131, endPoint x: 724, endPoint y: 132, distance: 117.0
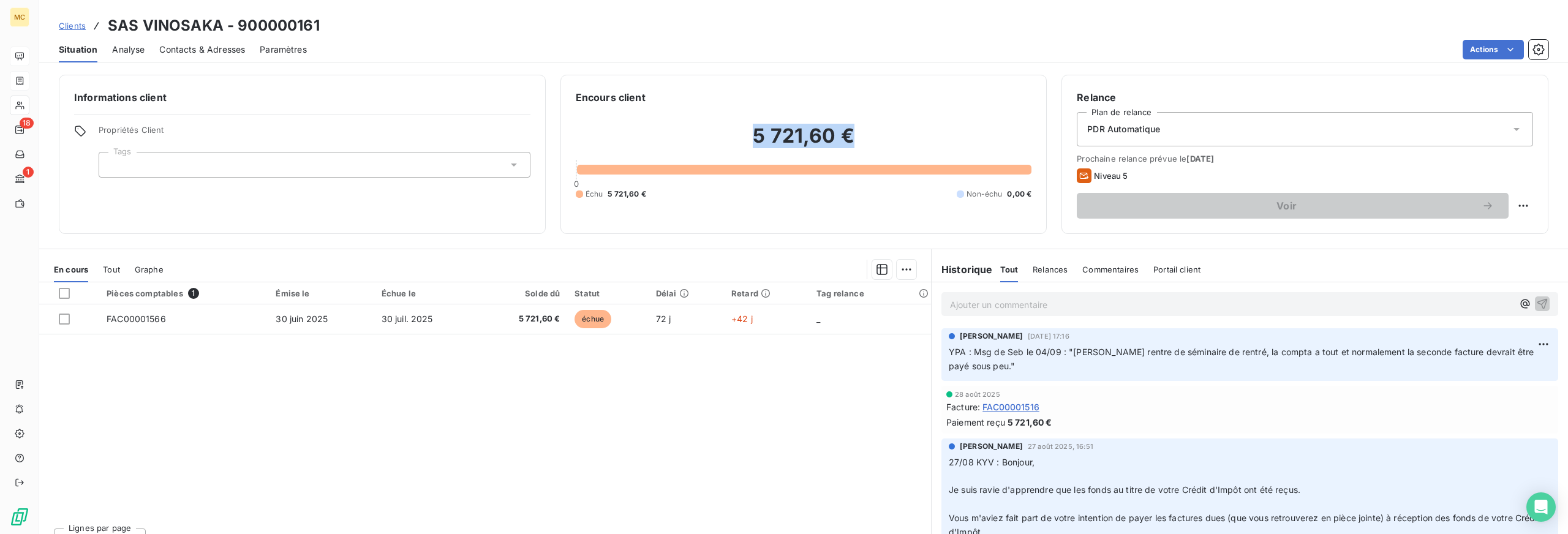
click at [724, 132] on h2 "5 721,60 €" at bounding box center [804, 142] width 456 height 36
click at [726, 131] on h2 "5 721,60 €" at bounding box center [804, 142] width 456 height 36
drag, startPoint x: 863, startPoint y: 135, endPoint x: 735, endPoint y: 134, distance: 128.0
click at [735, 134] on h2 "5 721,60 €" at bounding box center [804, 142] width 456 height 36
click at [706, 122] on div "5 721,60 € 0 Échu 5 721,60 € Non-échu 0,00 €" at bounding box center [804, 162] width 456 height 114
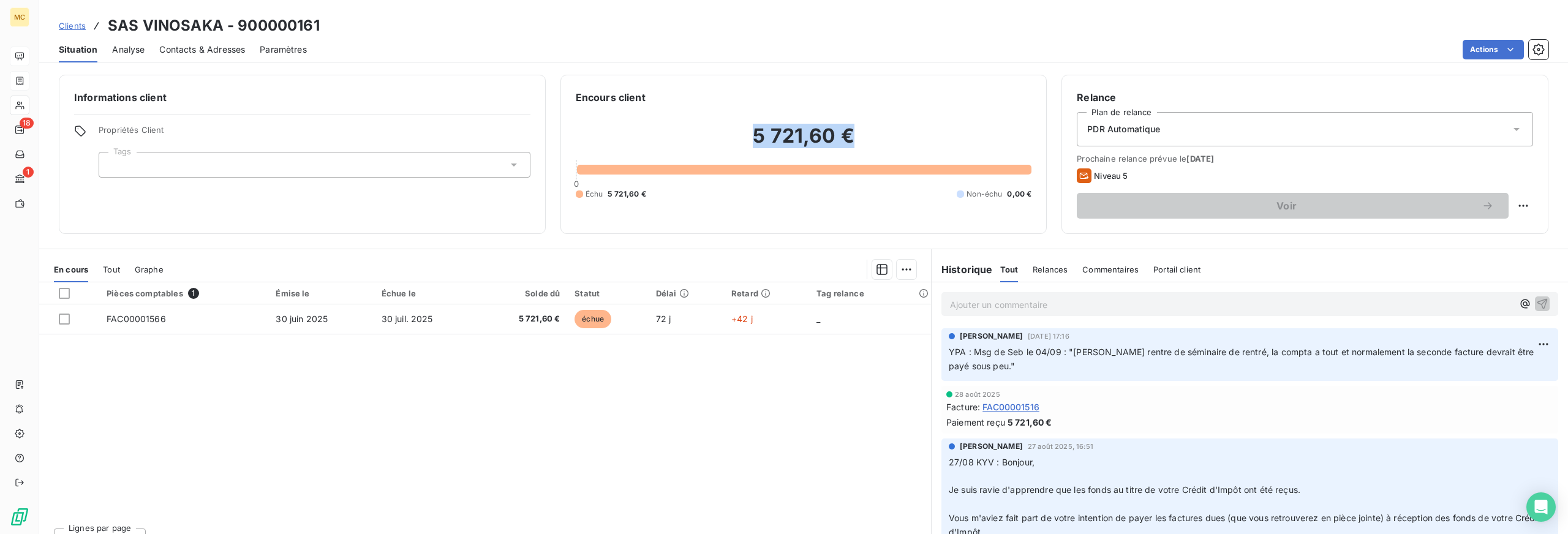
drag, startPoint x: 718, startPoint y: 114, endPoint x: 936, endPoint y: 147, distance: 220.5
click at [936, 147] on div "5 721,60 € 0 Échu 5 721,60 € Non-échu 0,00 €" at bounding box center [804, 162] width 456 height 114
click at [1002, 308] on p "Ajouter un commentaire ﻿" at bounding box center [1232, 305] width 563 height 15
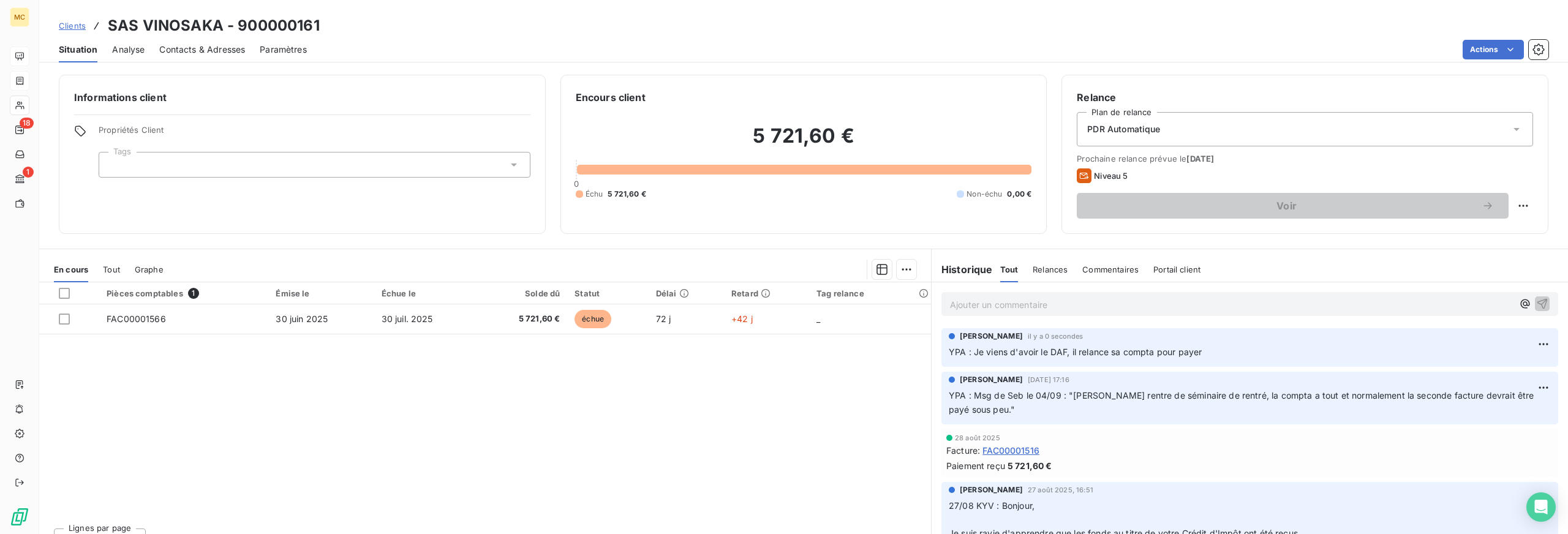
drag, startPoint x: 1168, startPoint y: 355, endPoint x: 969, endPoint y: 356, distance: 199.0
click at [969, 356] on p "YPA : Je viens d'avoir le DAF, il relance sa compta pour payer" at bounding box center [1249, 352] width 602 height 14
copy span "Je viens d'avoir le DAF, il relance sa compta pour payer"
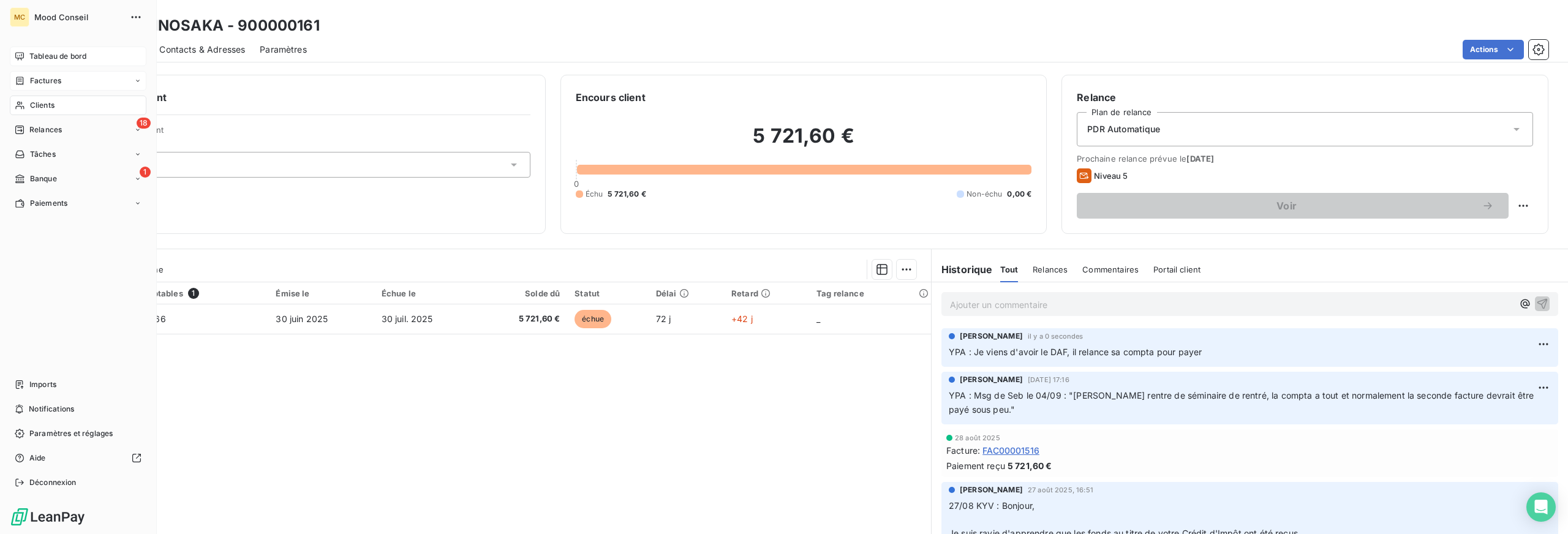
click at [32, 79] on span "Factures" at bounding box center [45, 81] width 31 height 11
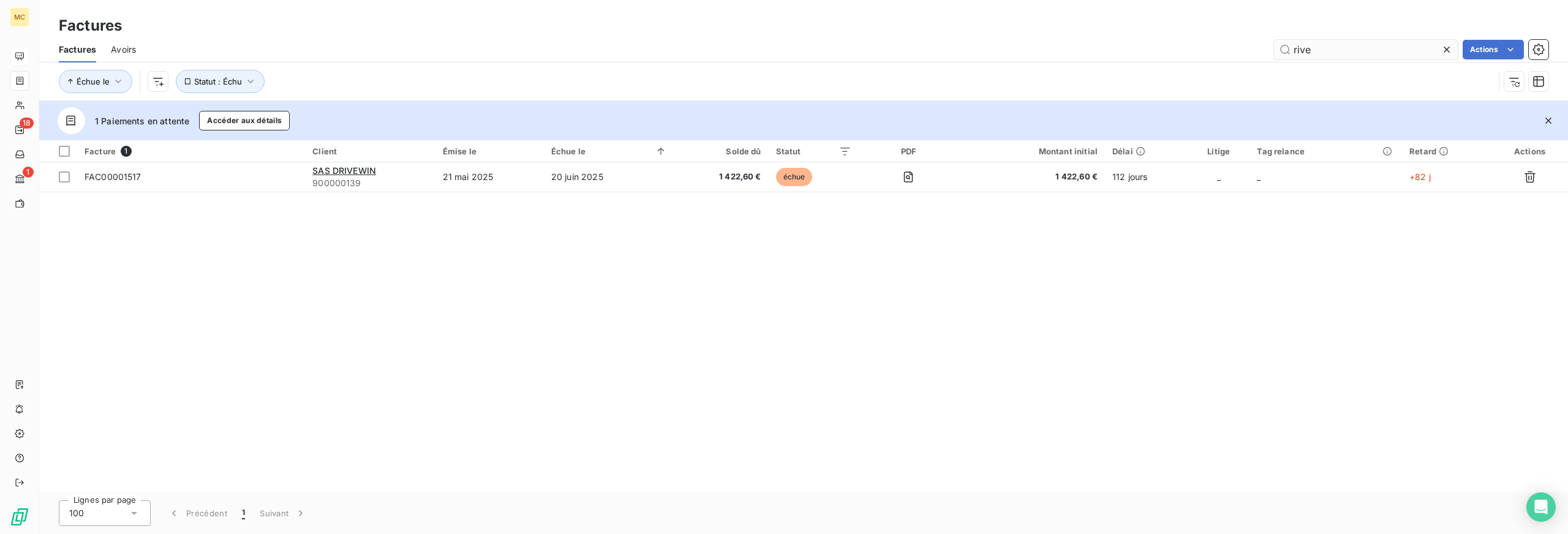
click at [1304, 47] on input "rive" at bounding box center [1366, 50] width 184 height 19
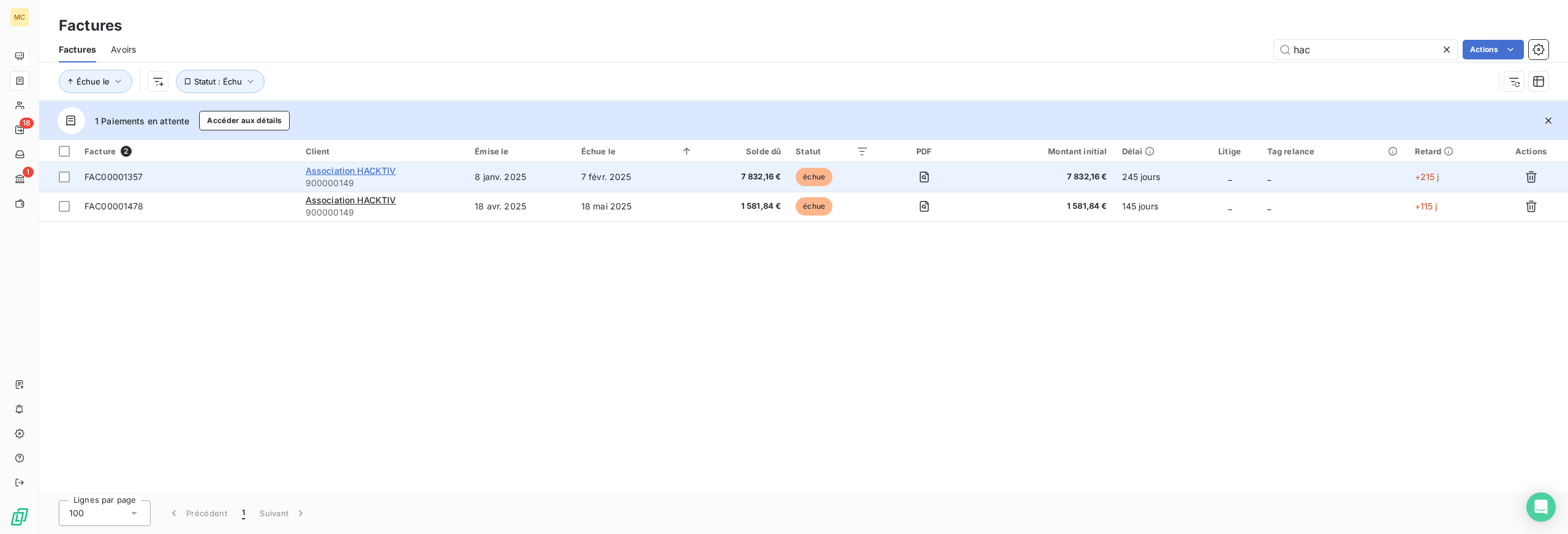
type input "hac"
click at [383, 170] on span "Association HACKTIV" at bounding box center [351, 170] width 91 height 10
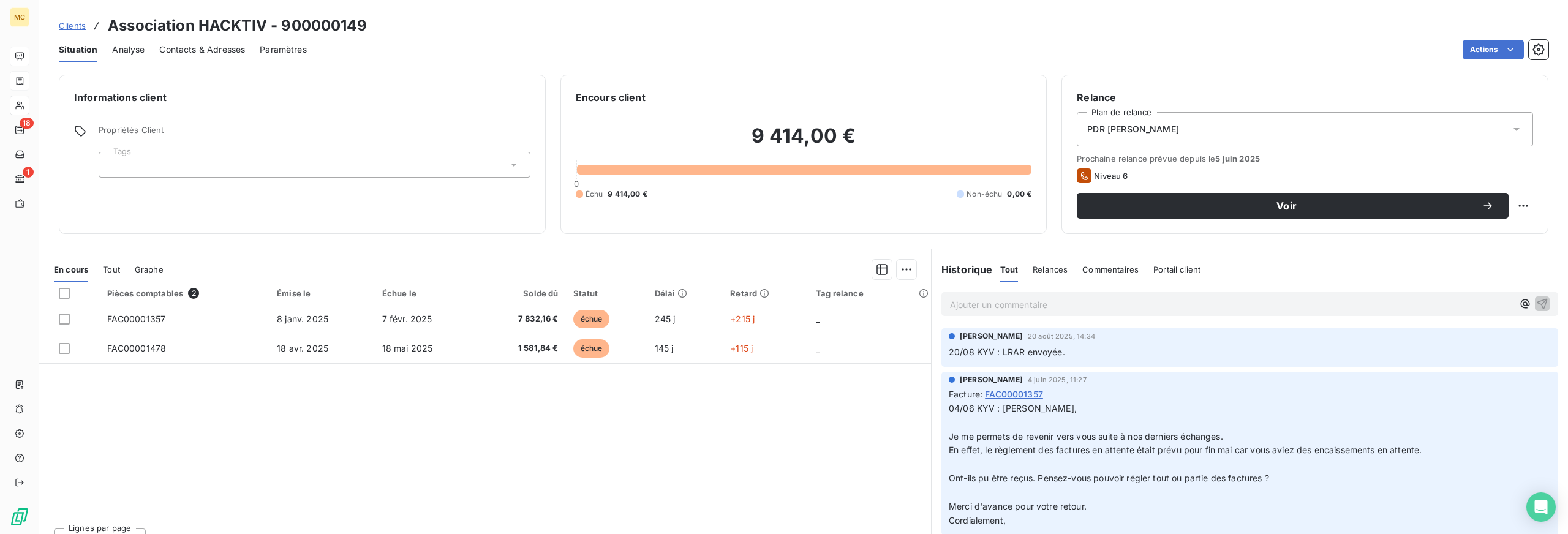
click at [196, 44] on span "Contacts & Adresses" at bounding box center [202, 50] width 86 height 12
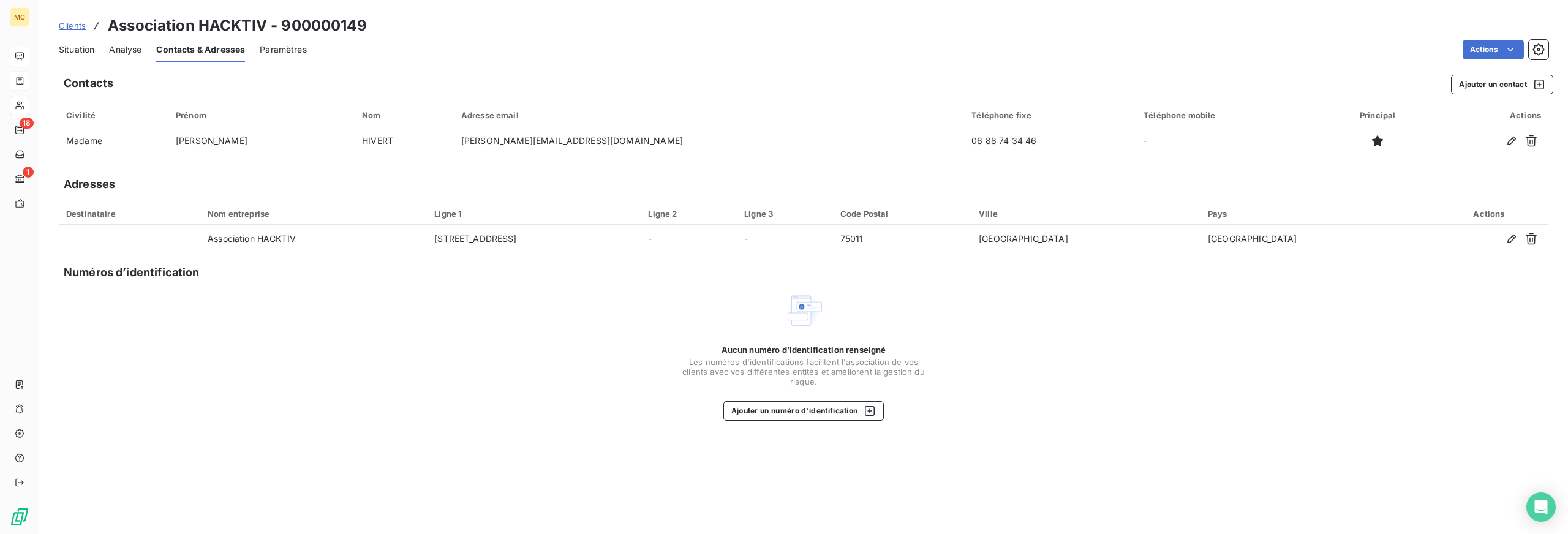
click at [88, 45] on span "Situation" at bounding box center [76, 50] width 36 height 12
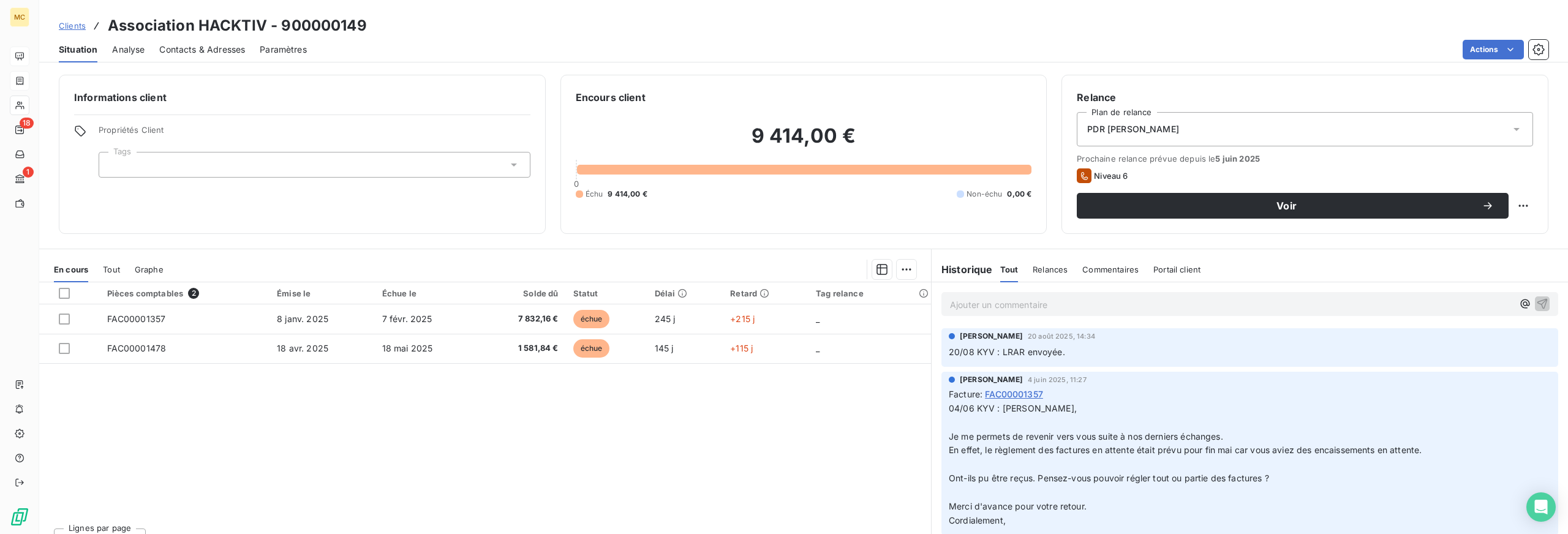
click at [211, 50] on span "Contacts & Adresses" at bounding box center [202, 50] width 86 height 12
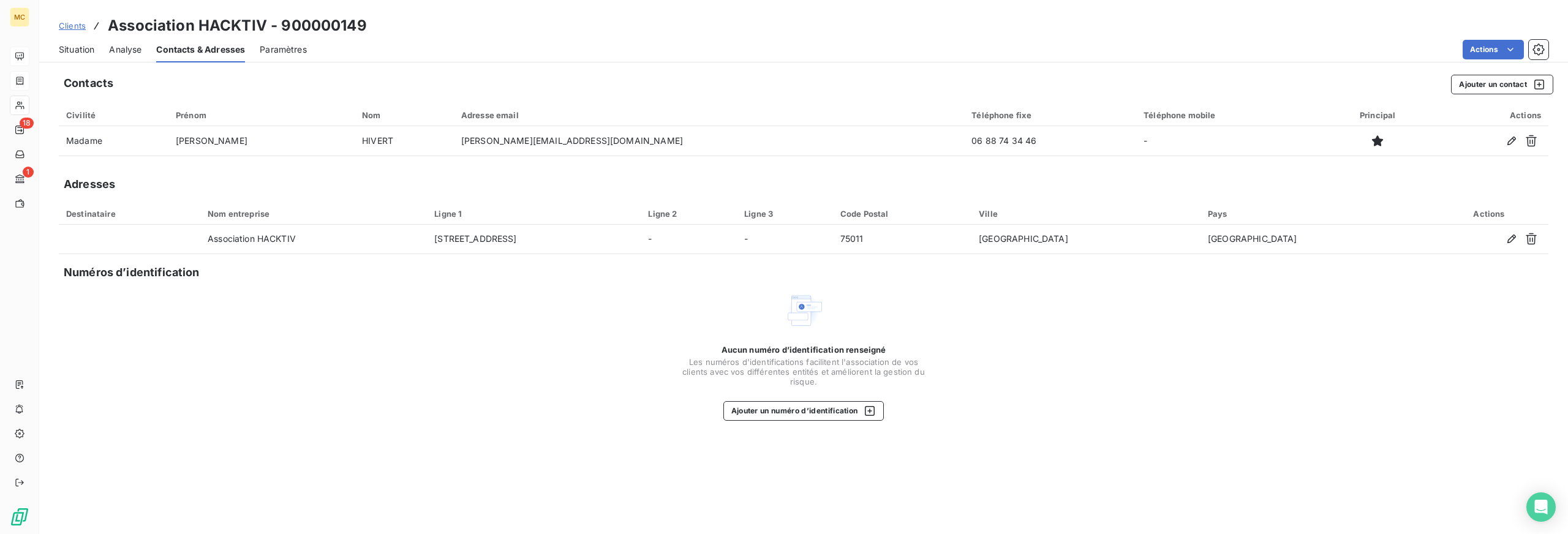
drag, startPoint x: 72, startPoint y: 47, endPoint x: 81, endPoint y: 61, distance: 16.6
click at [72, 47] on span "Situation" at bounding box center [76, 50] width 36 height 12
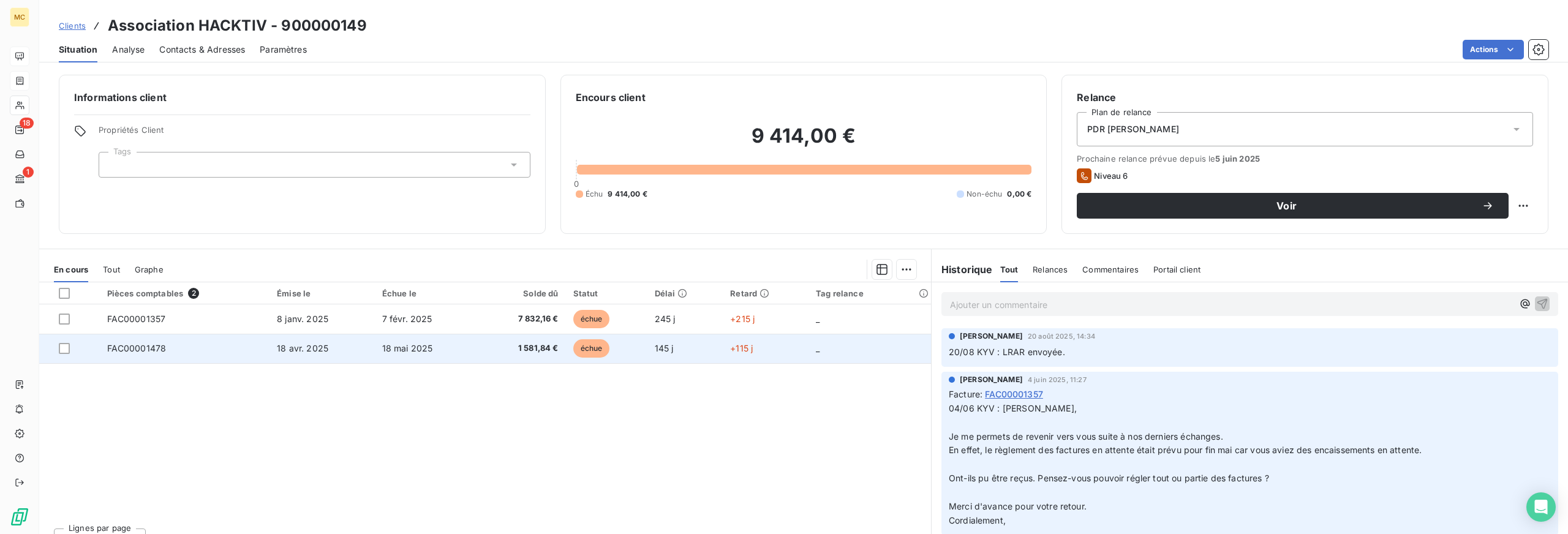
click at [486, 350] on span "1 581,84 €" at bounding box center [522, 349] width 72 height 12
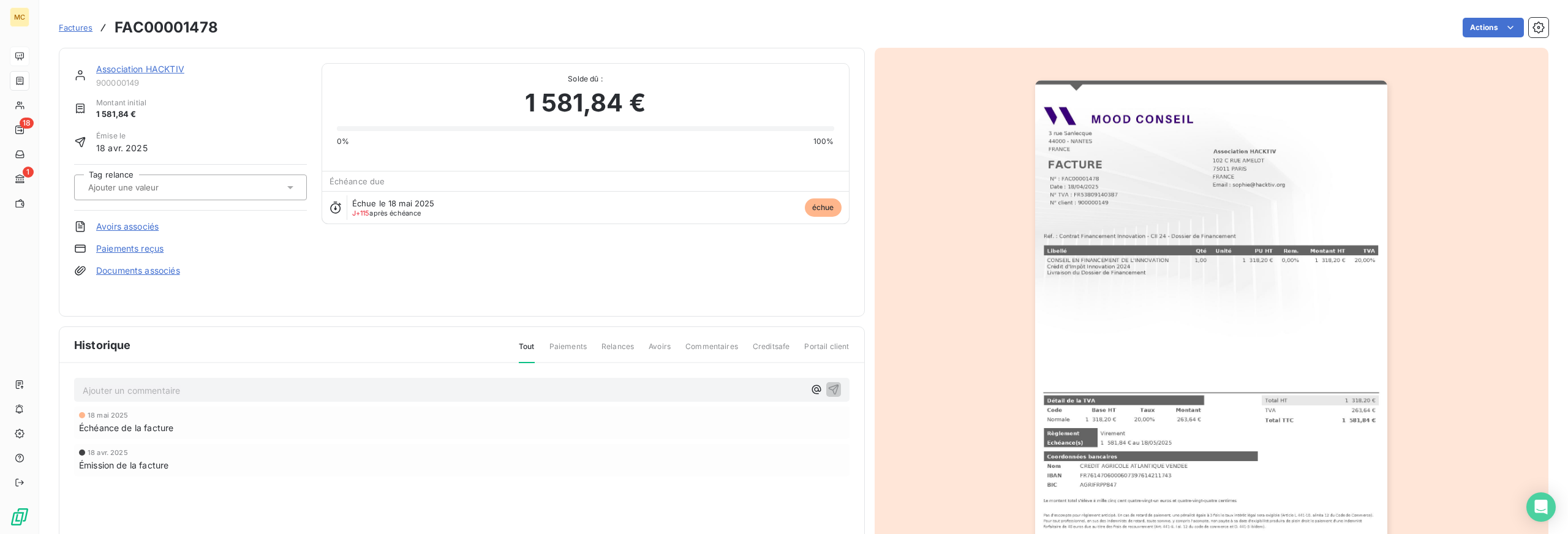
click at [76, 30] on span "Factures" at bounding box center [75, 28] width 34 height 10
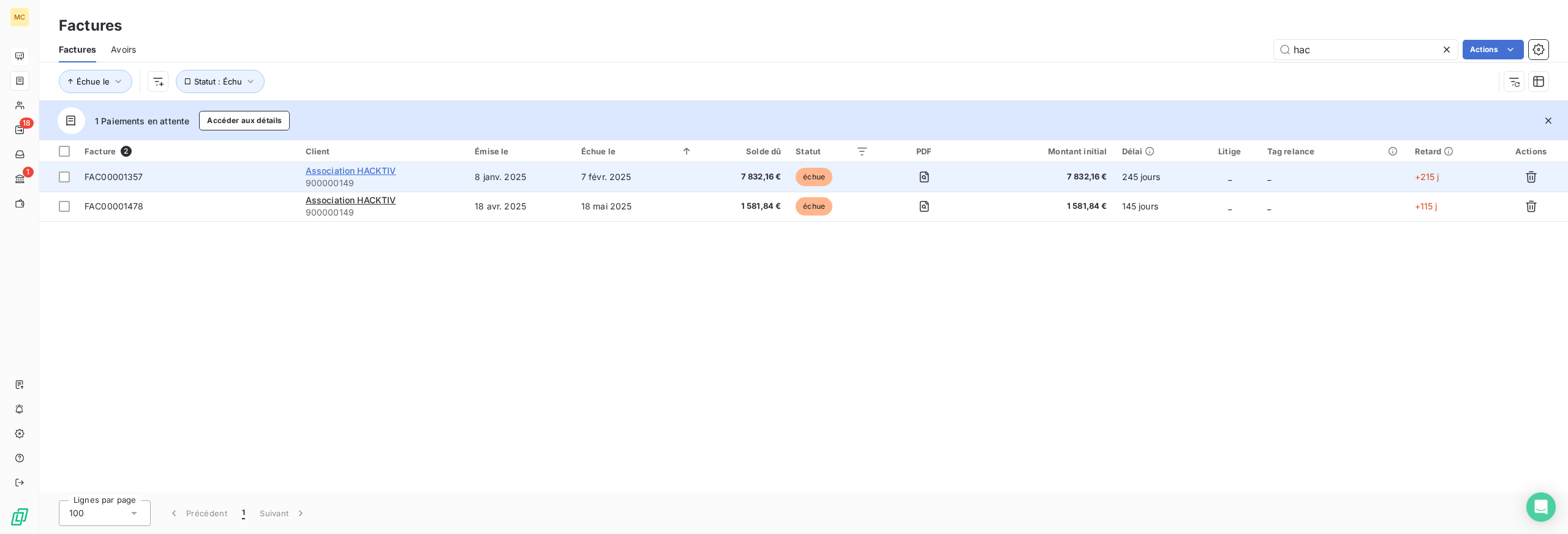
click at [337, 170] on span "Association HACKTIV" at bounding box center [351, 170] width 91 height 10
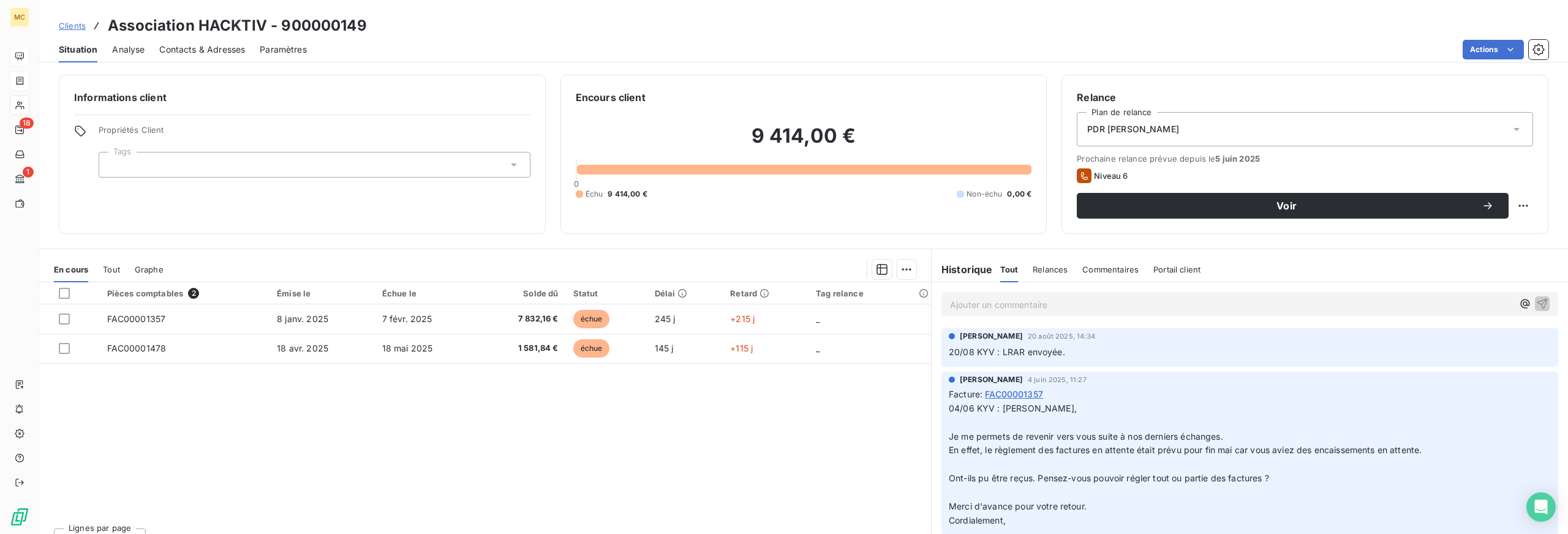
click at [204, 52] on span "Contacts & Adresses" at bounding box center [202, 50] width 86 height 12
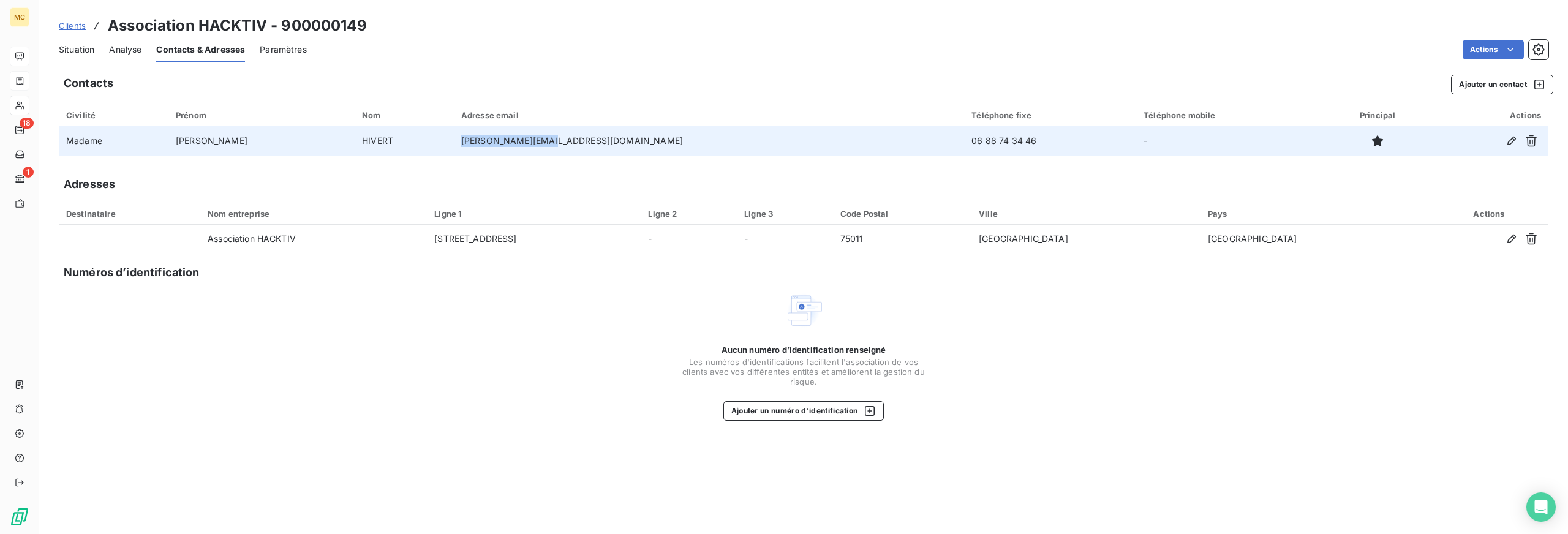
drag, startPoint x: 570, startPoint y: 140, endPoint x: 484, endPoint y: 142, distance: 86.0
click at [484, 142] on td "sophie@hacktiv.org" at bounding box center [709, 140] width 511 height 30
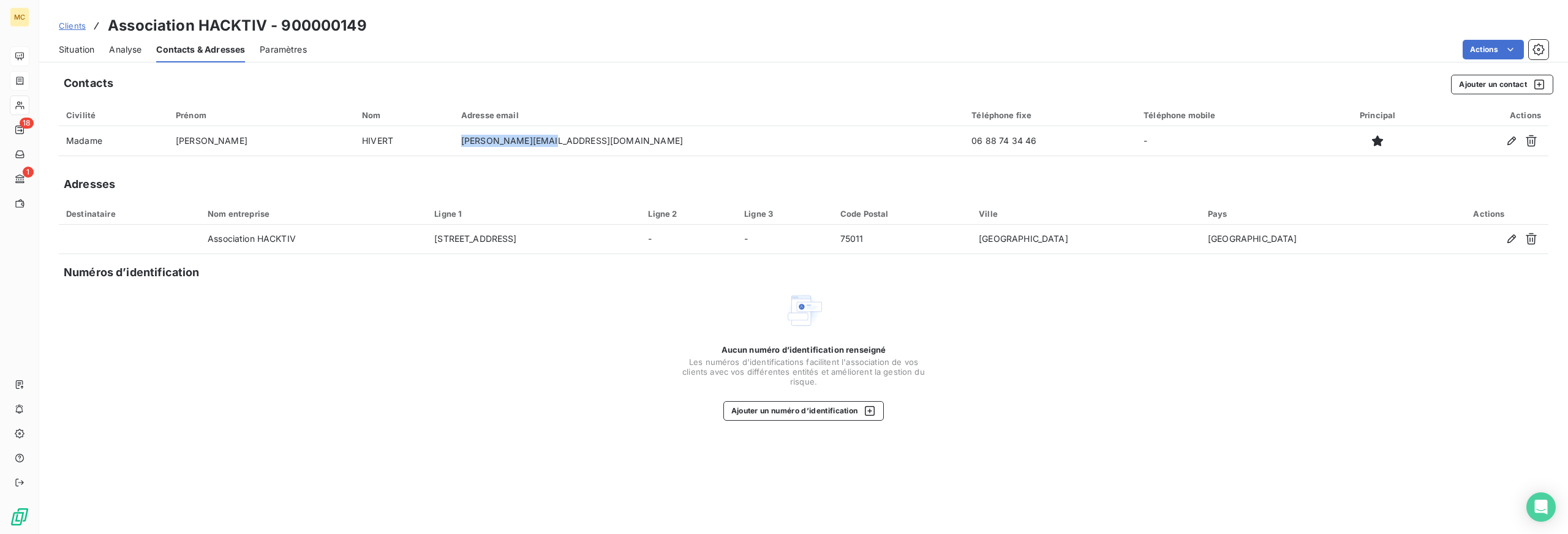
copy td "sophie@hacktiv.org"
click at [74, 49] on span "Situation" at bounding box center [76, 50] width 36 height 12
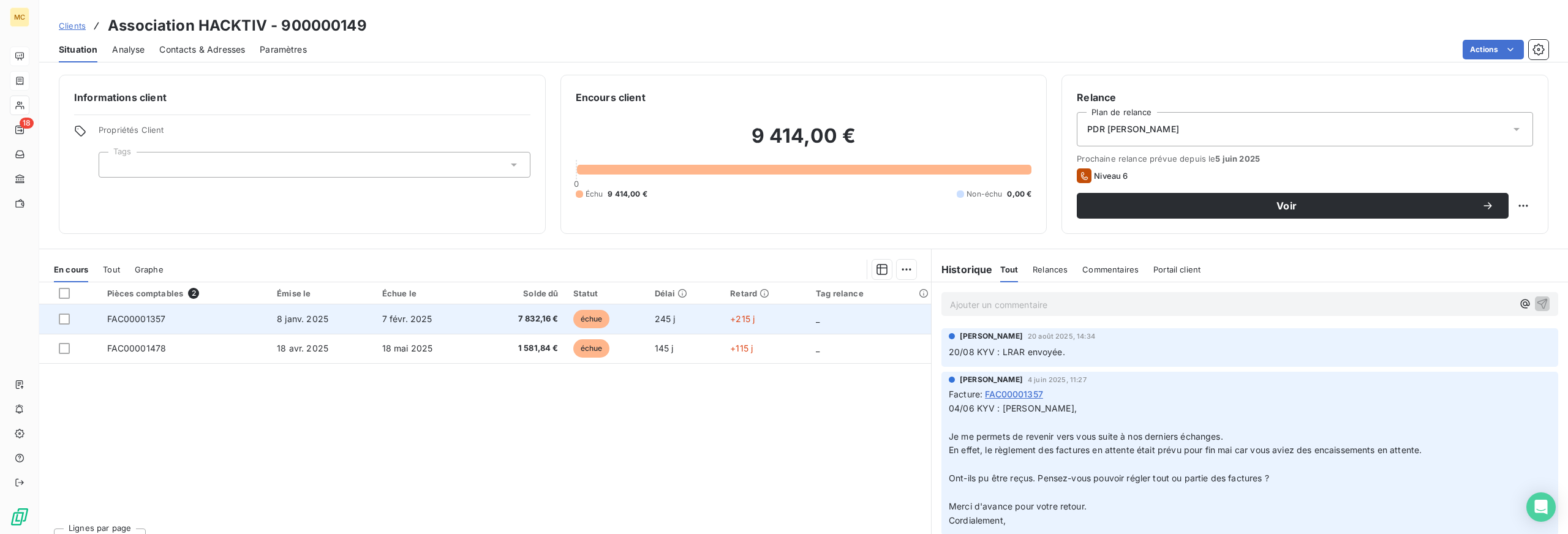
click at [361, 317] on td "8 janv. 2025" at bounding box center [322, 319] width 105 height 30
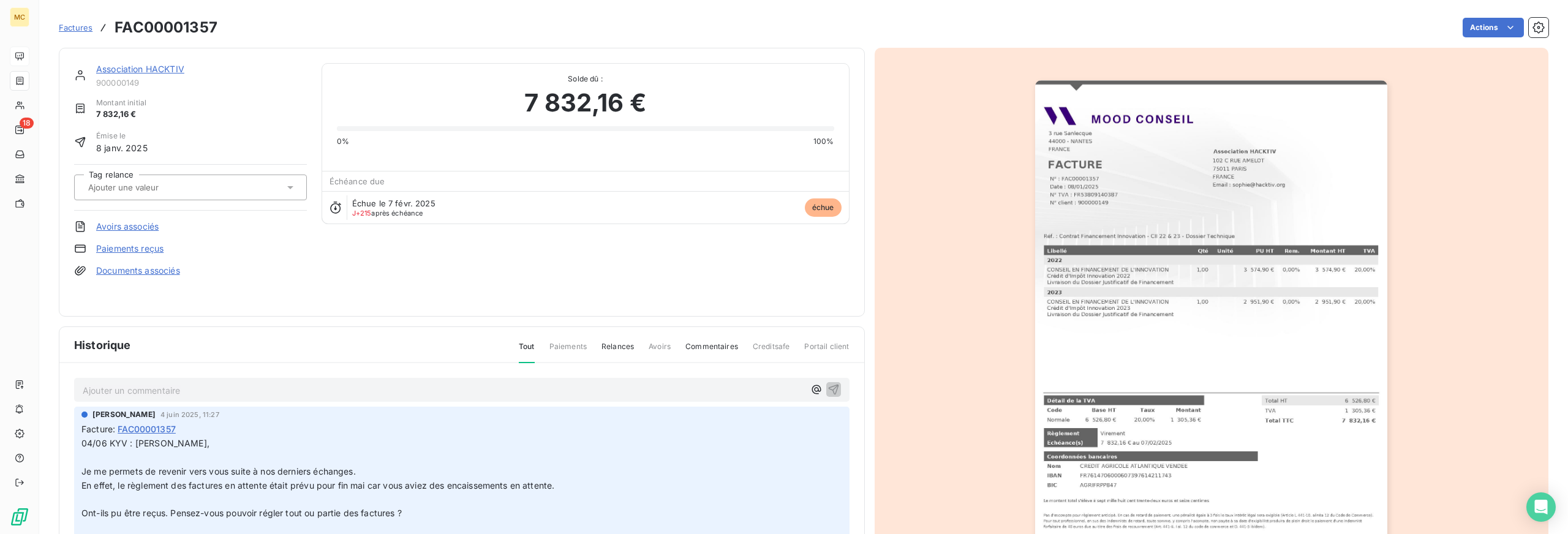
click at [1291, 153] on img "button" at bounding box center [1212, 330] width 352 height 499
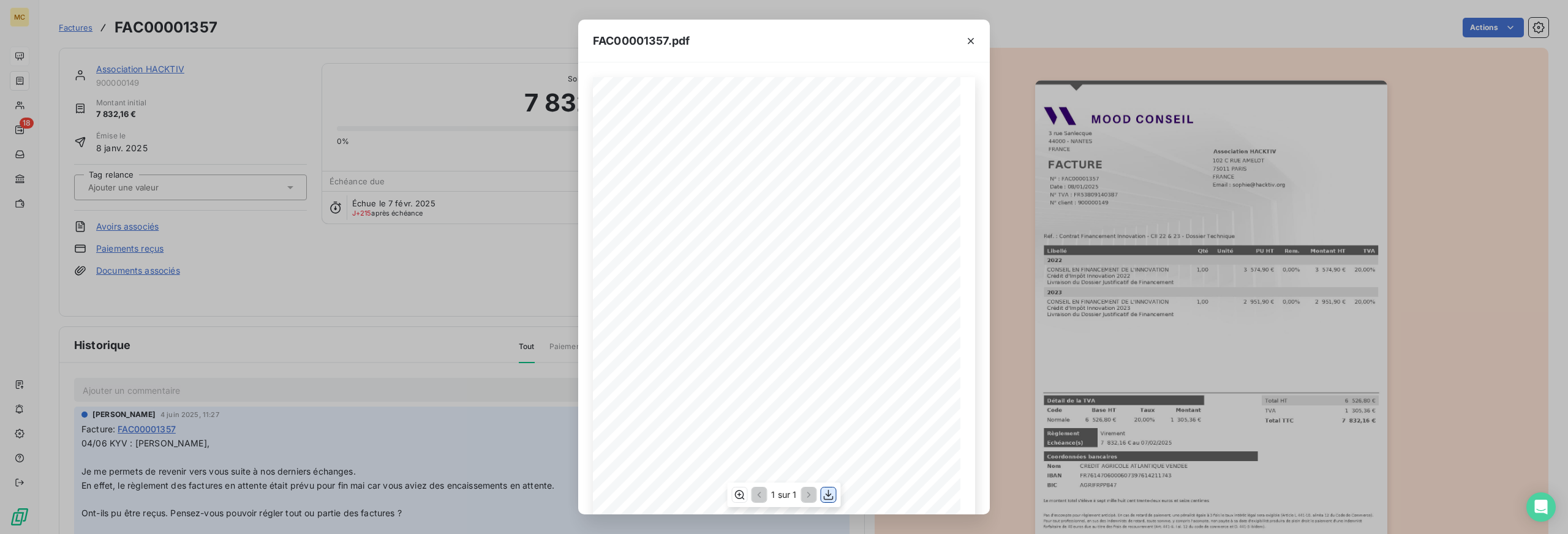
click at [830, 498] on icon "button" at bounding box center [829, 495] width 12 height 12
click at [975, 43] on icon "button" at bounding box center [971, 41] width 12 height 12
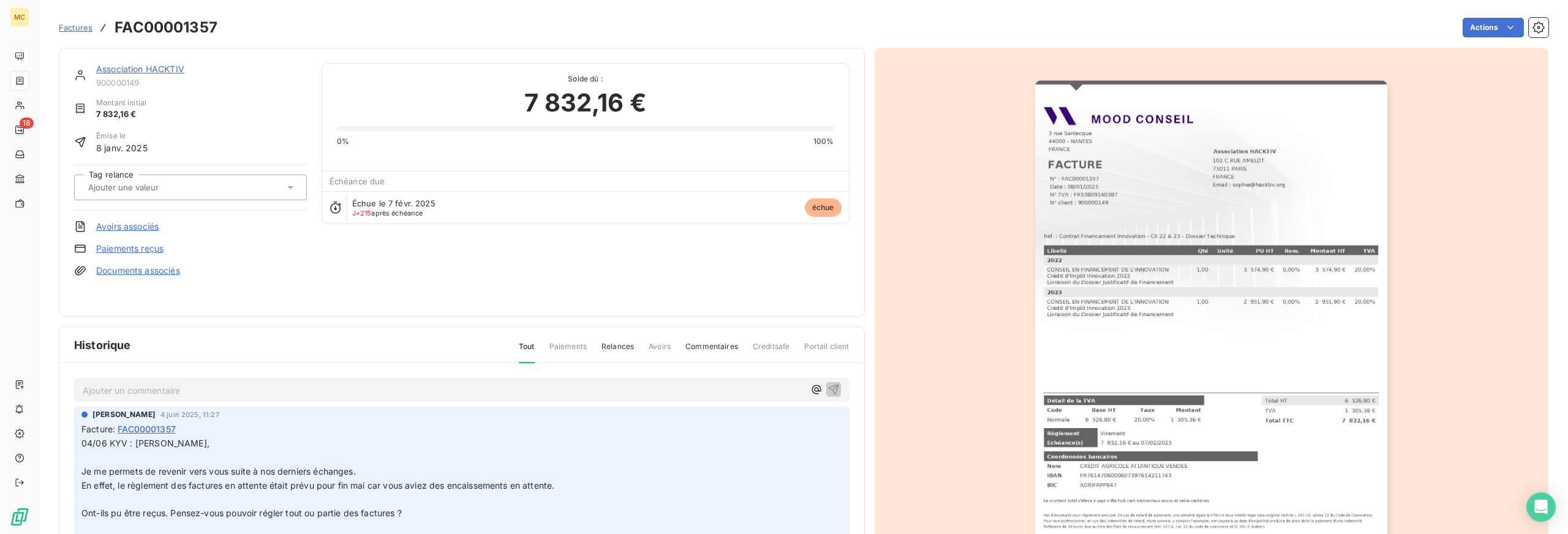
click at [115, 70] on link "Association HACKTIV" at bounding box center [140, 69] width 88 height 10
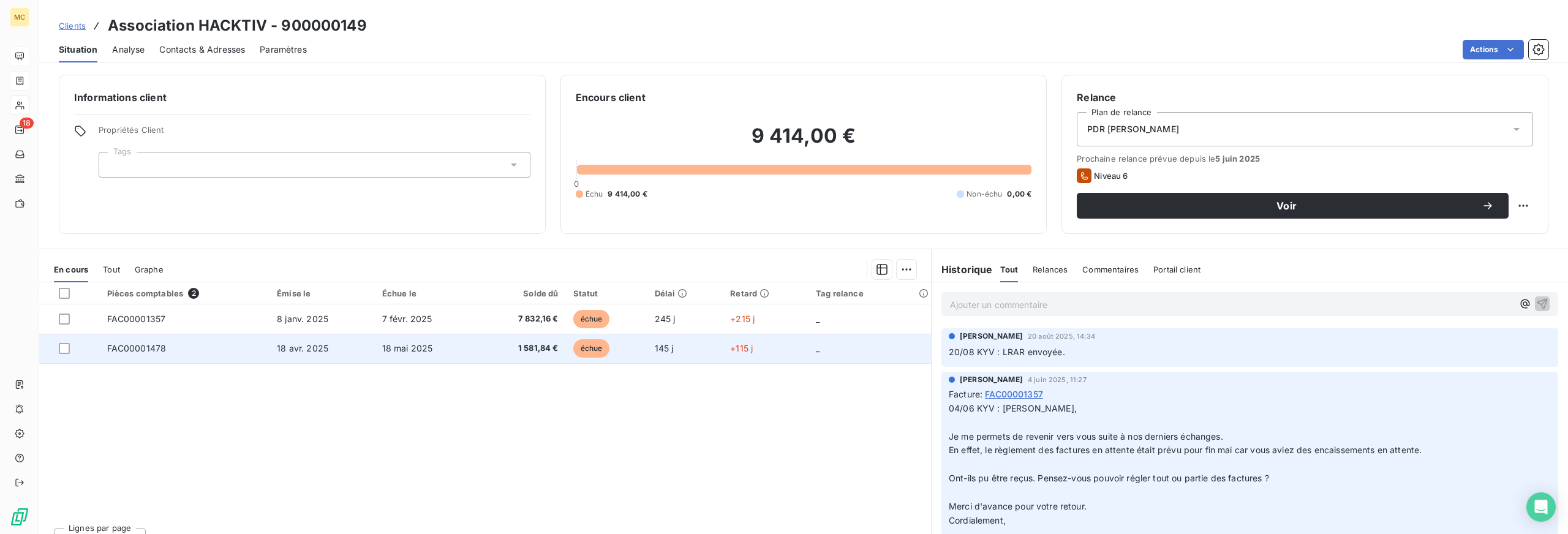
click at [480, 345] on td "1 581,84 €" at bounding box center [522, 348] width 87 height 30
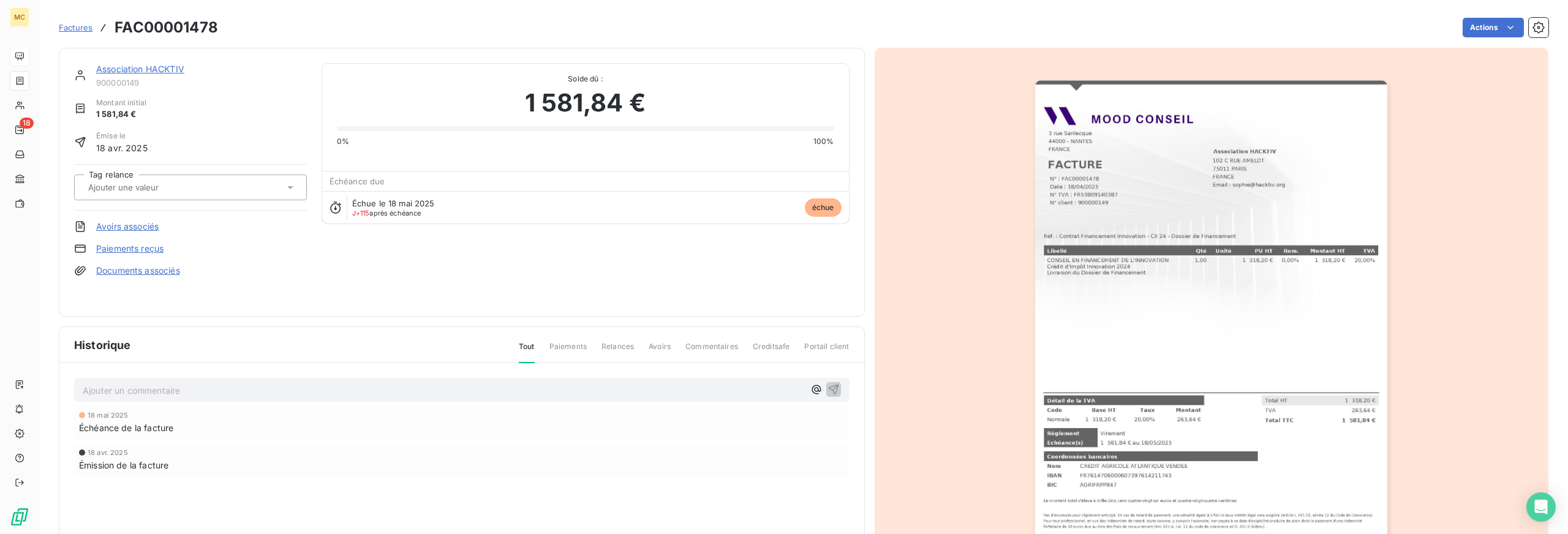
click at [1221, 209] on img "button" at bounding box center [1212, 330] width 352 height 499
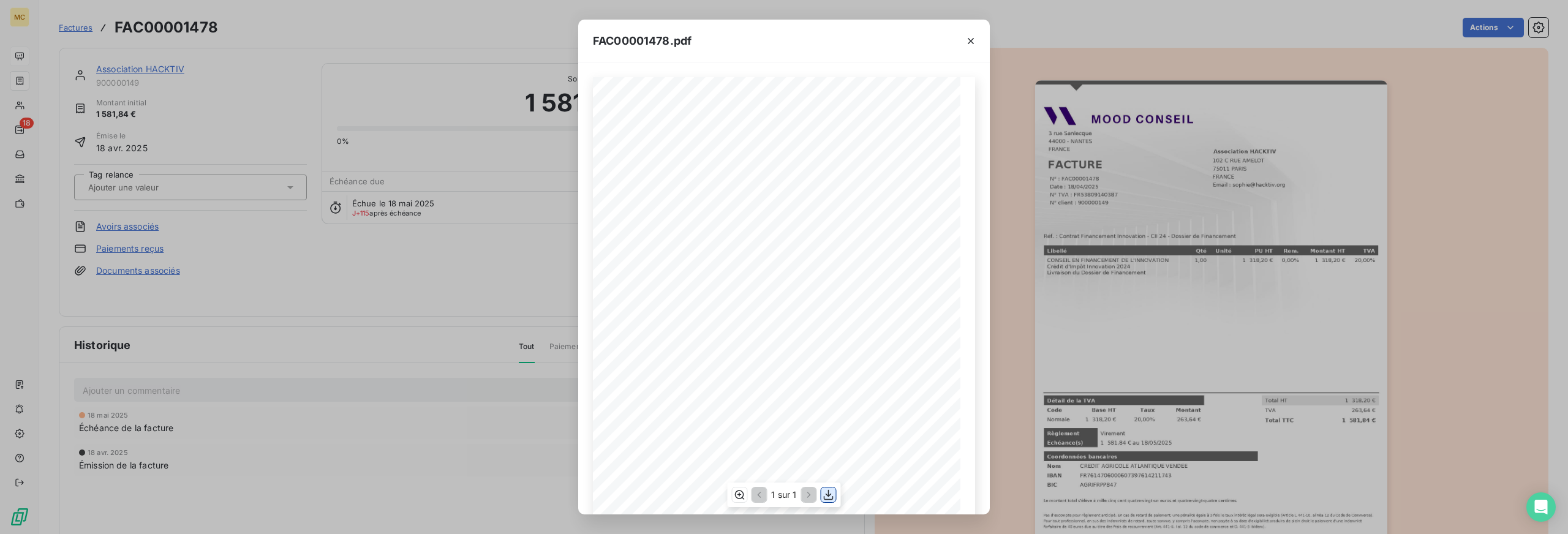
click at [827, 493] on icon "button" at bounding box center [829, 495] width 12 height 12
click at [971, 39] on icon "button" at bounding box center [971, 41] width 12 height 12
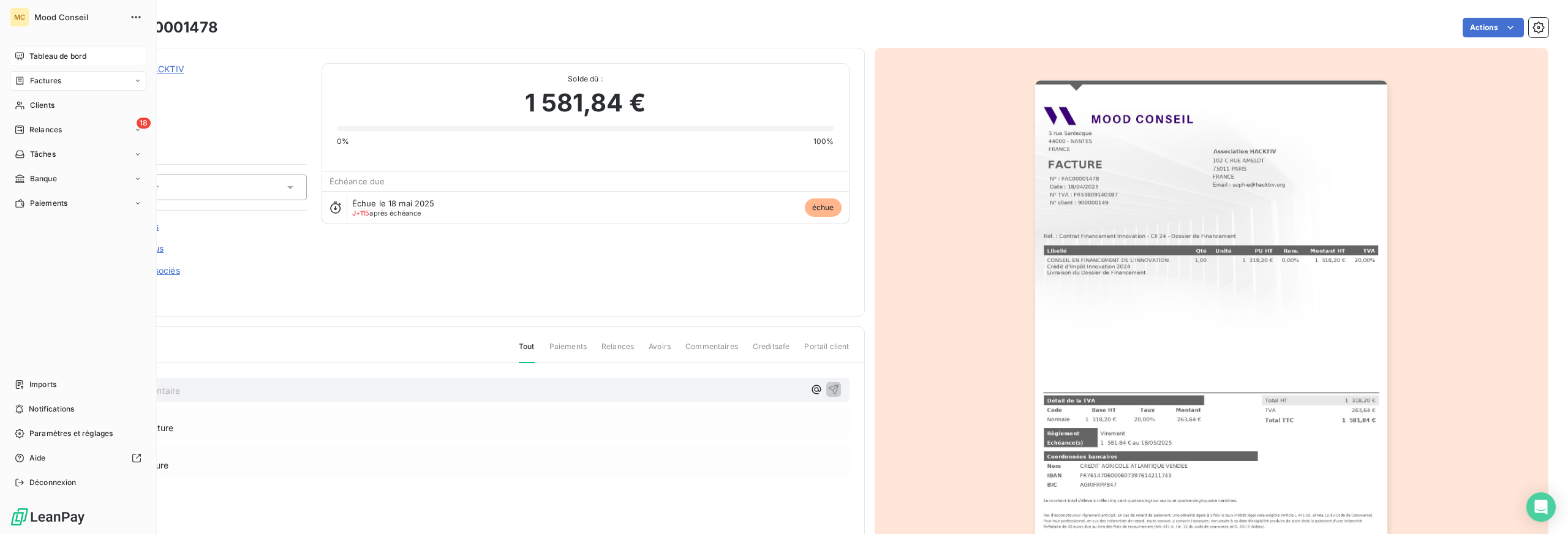
click at [30, 78] on span "Factures" at bounding box center [45, 81] width 31 height 11
click at [48, 81] on span "Factures" at bounding box center [45, 81] width 31 height 11
click at [51, 52] on span "Tableau de bord" at bounding box center [58, 56] width 57 height 11
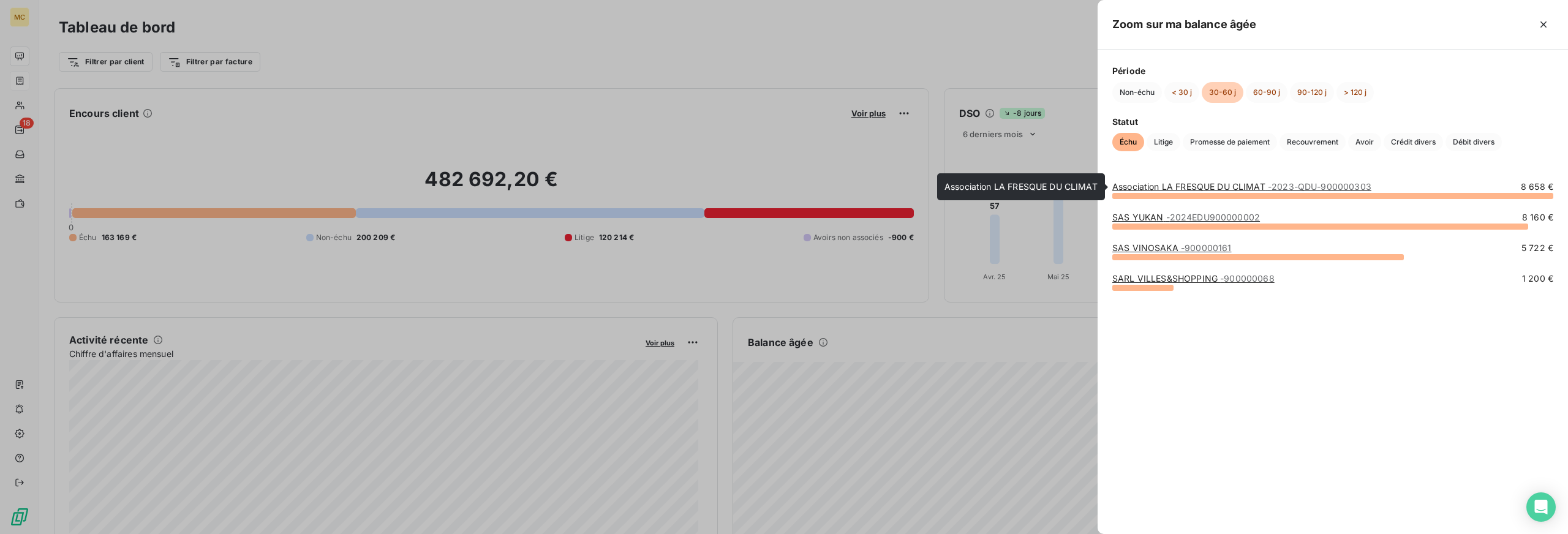
click at [1202, 186] on link "Association LA FRESQUE DU CLIMAT - 2023-QDU-900000303" at bounding box center [1242, 186] width 259 height 10
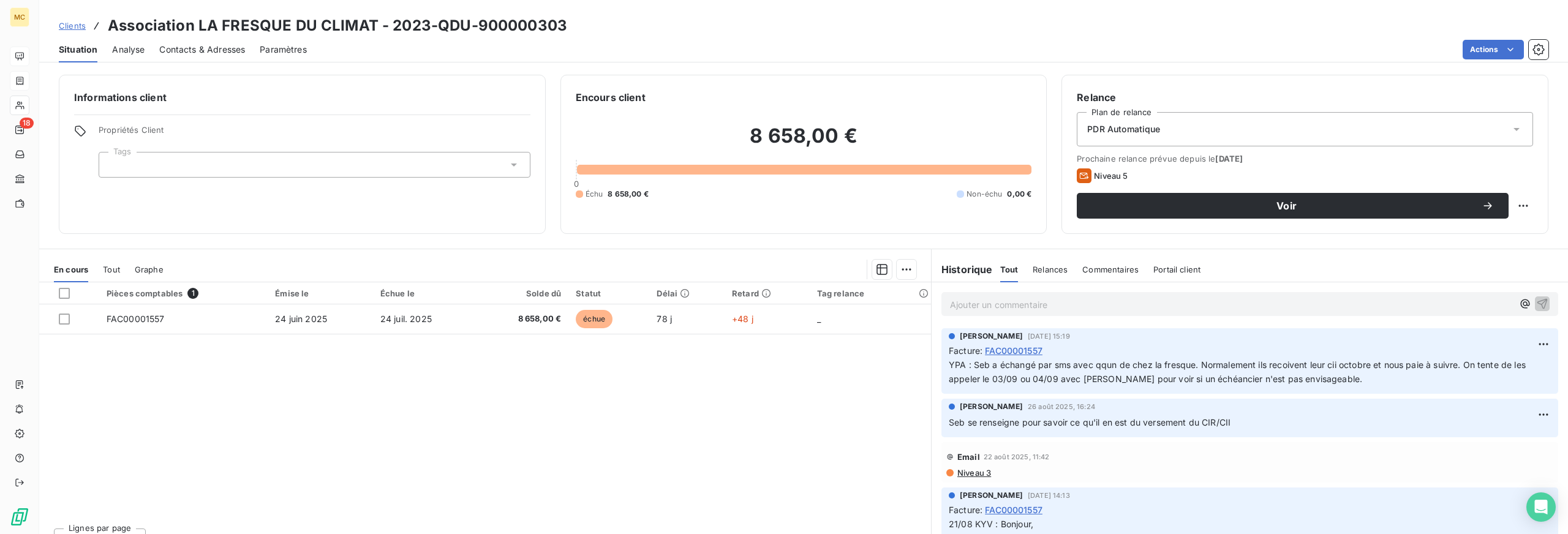
click at [226, 44] on span "Contacts & Adresses" at bounding box center [202, 50] width 86 height 12
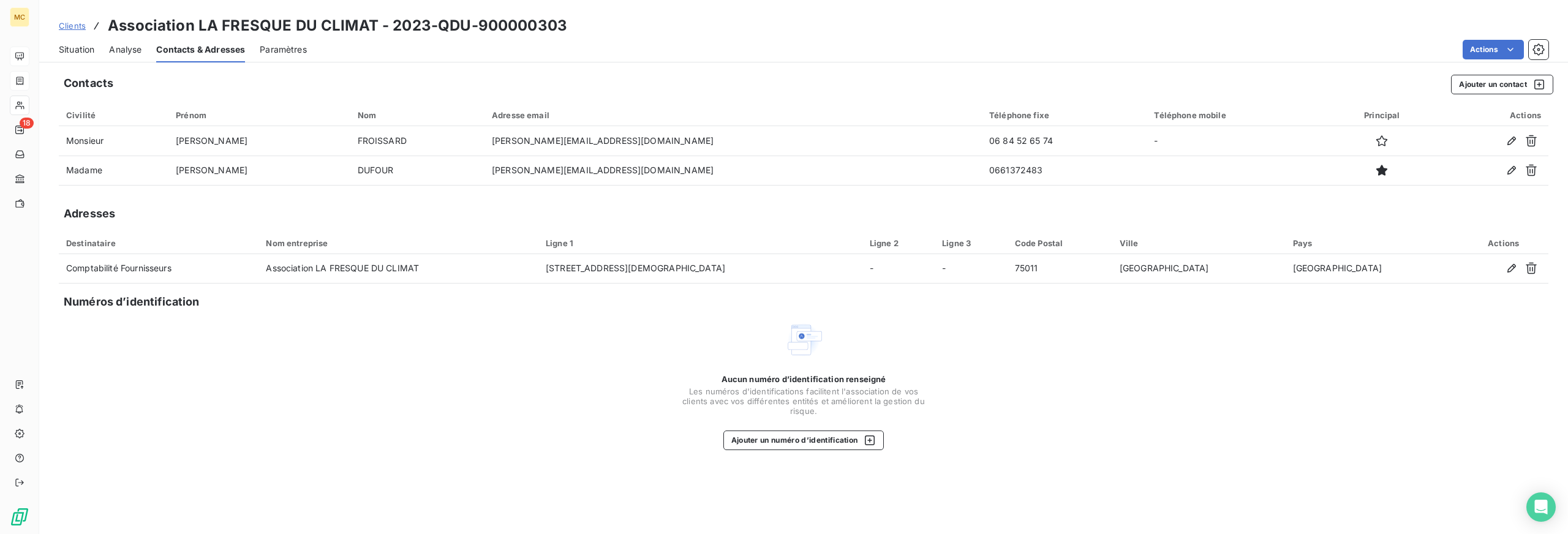
click at [66, 48] on span "Situation" at bounding box center [76, 50] width 36 height 12
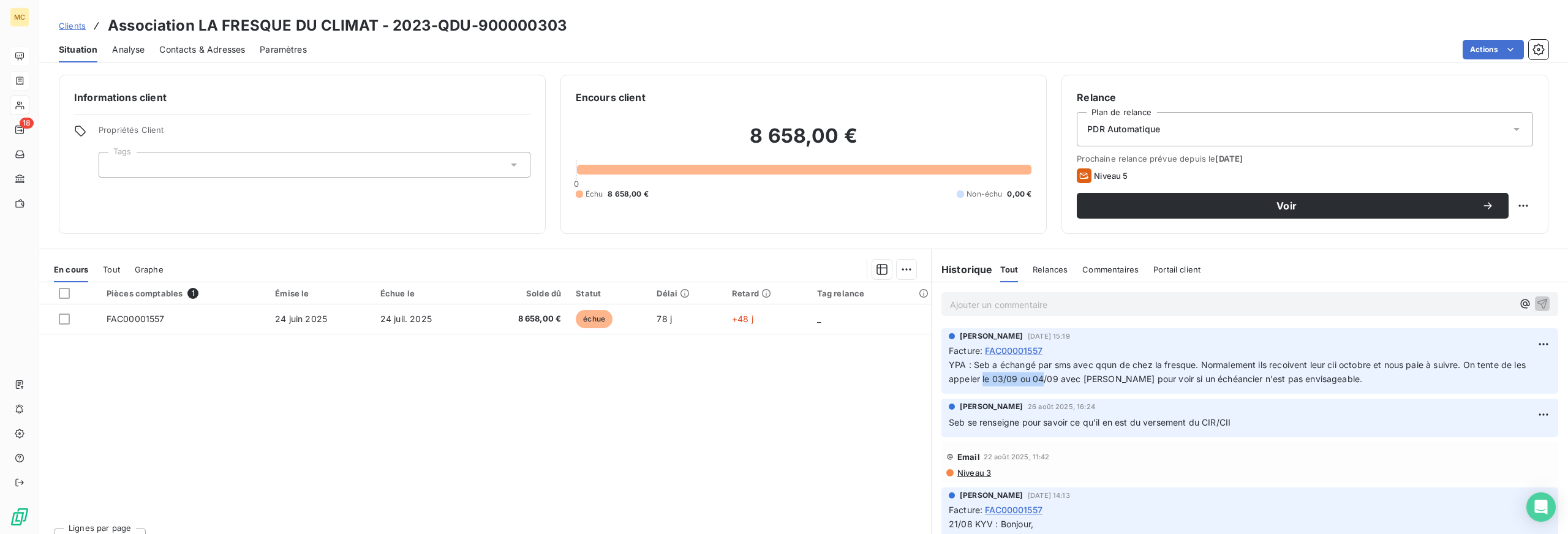
drag, startPoint x: 977, startPoint y: 378, endPoint x: 1040, endPoint y: 381, distance: 63.1
click at [1040, 381] on span "YPA : Seb a échangé par sms avec qqun de chez la fresque. Normalement ils recoi…" at bounding box center [1238, 372] width 579 height 25
drag, startPoint x: 1086, startPoint y: 380, endPoint x: 1284, endPoint y: 383, distance: 198.0
click at [1276, 383] on span "YPA : Seb a échangé par sms avec qqun de chez la fresque. Normalement ils recoi…" at bounding box center [1238, 372] width 579 height 25
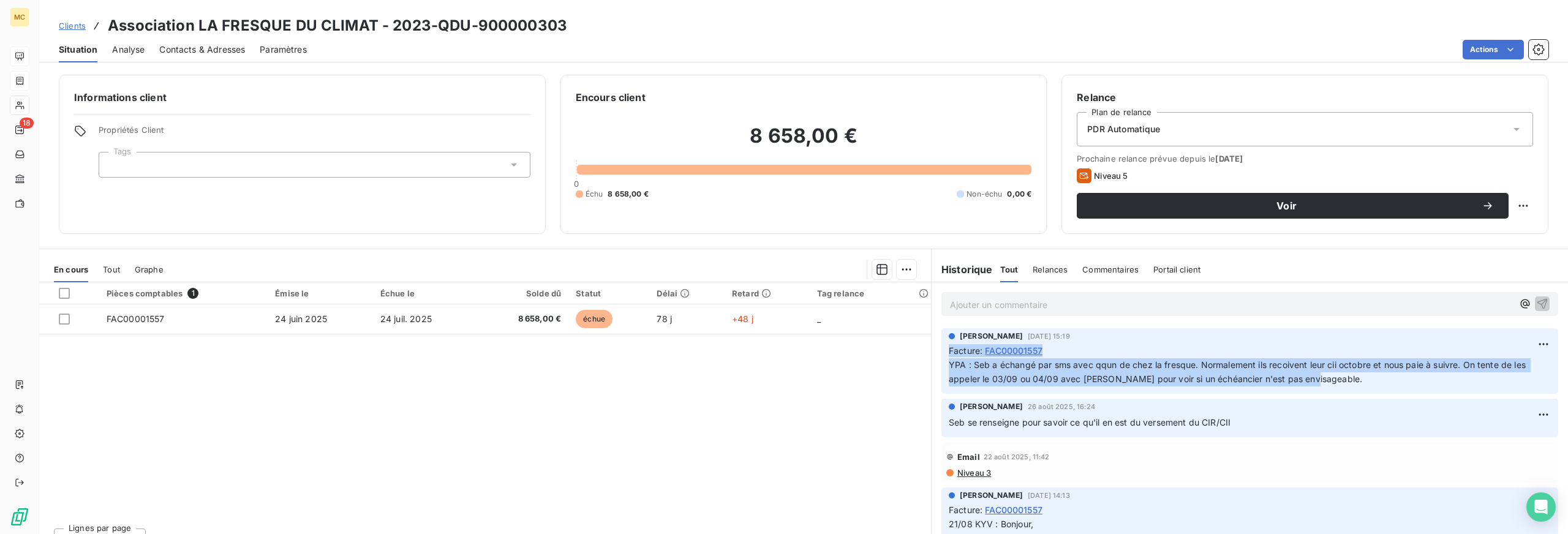
drag, startPoint x: 1320, startPoint y: 380, endPoint x: 930, endPoint y: 354, distance: 390.9
click at [932, 354] on div "Thomas Vergnaud 1 sept. 2025, 15:19 Facture : FAC00001557 YPA : Seb a échangé p…" at bounding box center [1249, 361] width 636 height 70
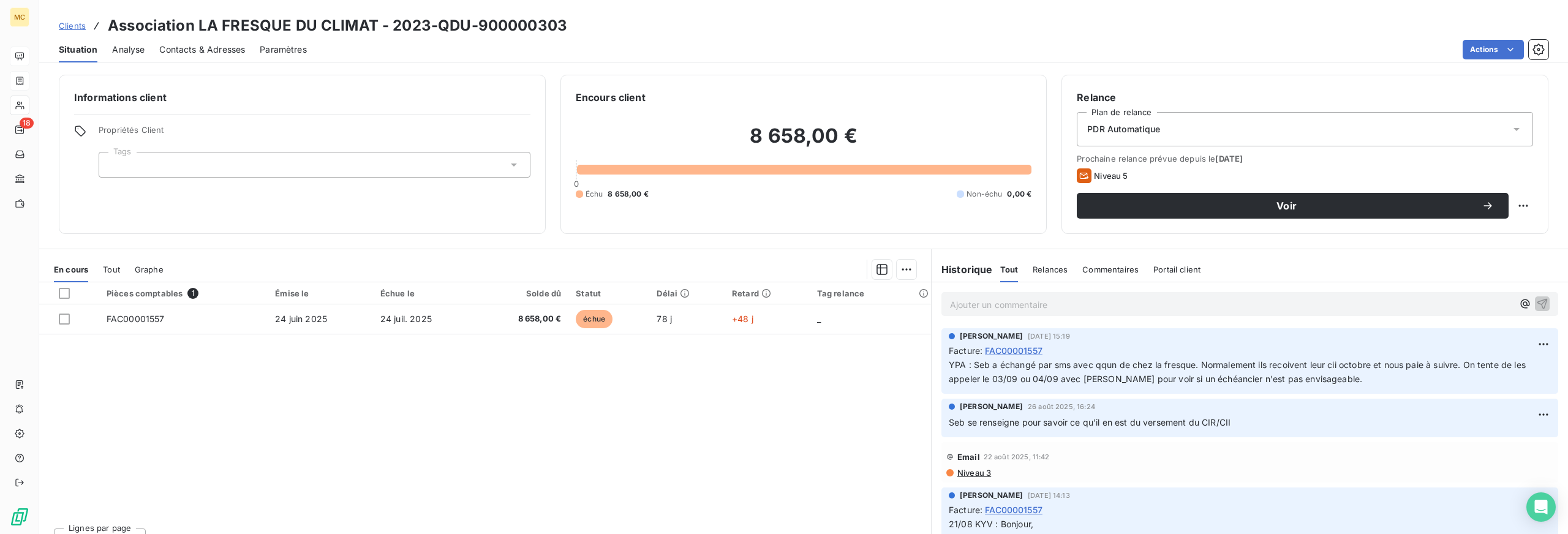
click at [885, 364] on div "Pièces comptables 1 Émise le Échue le Solde dû Statut Délai Retard Tag relance …" at bounding box center [485, 400] width 892 height 236
click at [194, 49] on span "Contacts & Adresses" at bounding box center [202, 50] width 86 height 12
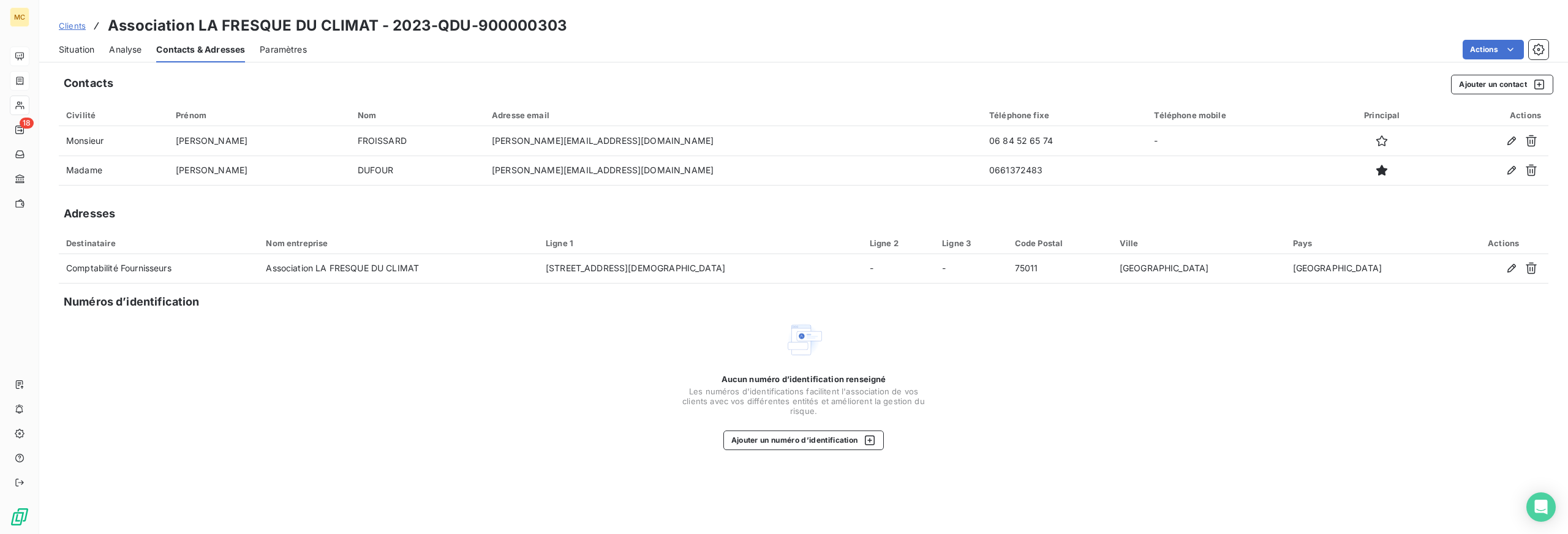
click at [84, 52] on span "Situation" at bounding box center [76, 50] width 36 height 12
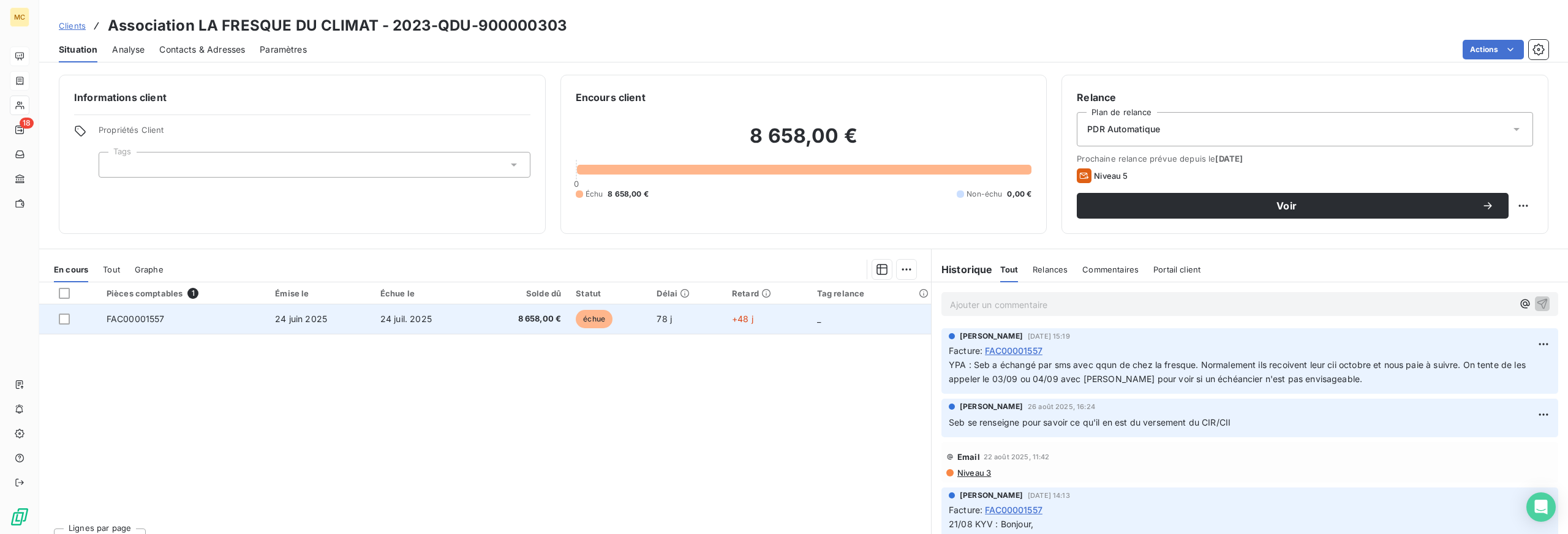
click at [472, 319] on td "24 juil. 2025" at bounding box center [425, 319] width 104 height 30
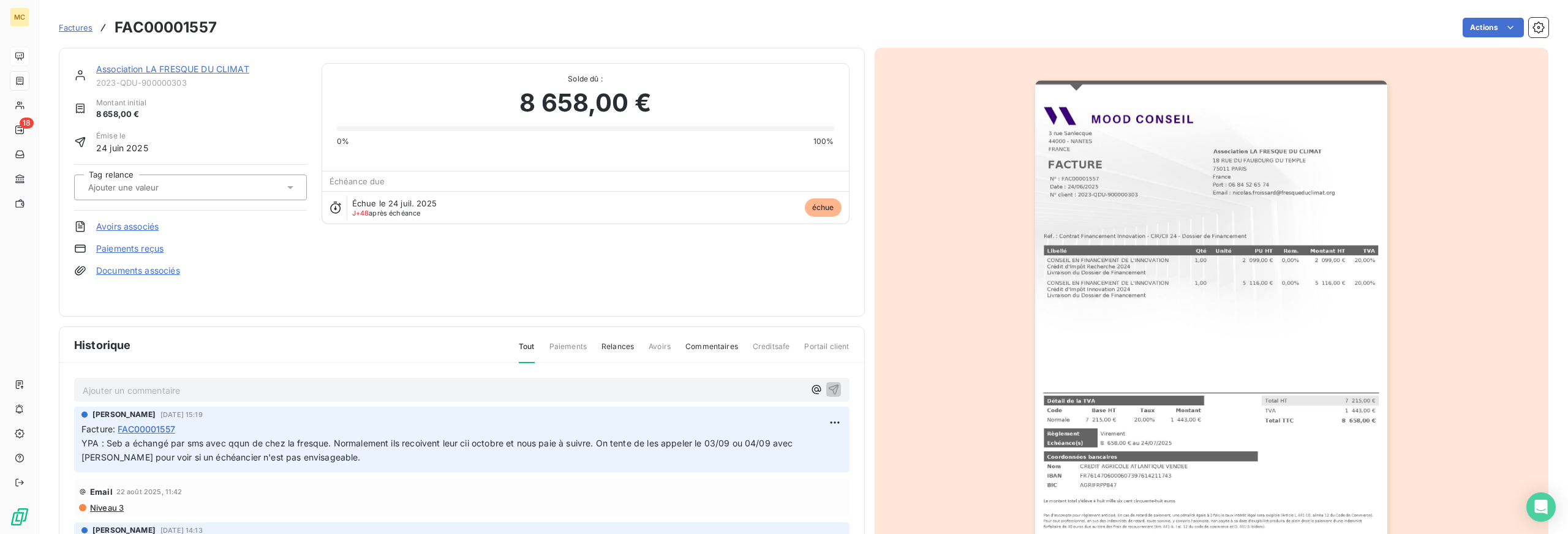
click at [140, 68] on link "Association LA FRESQUE DU CLIMAT" at bounding box center [173, 69] width 153 height 10
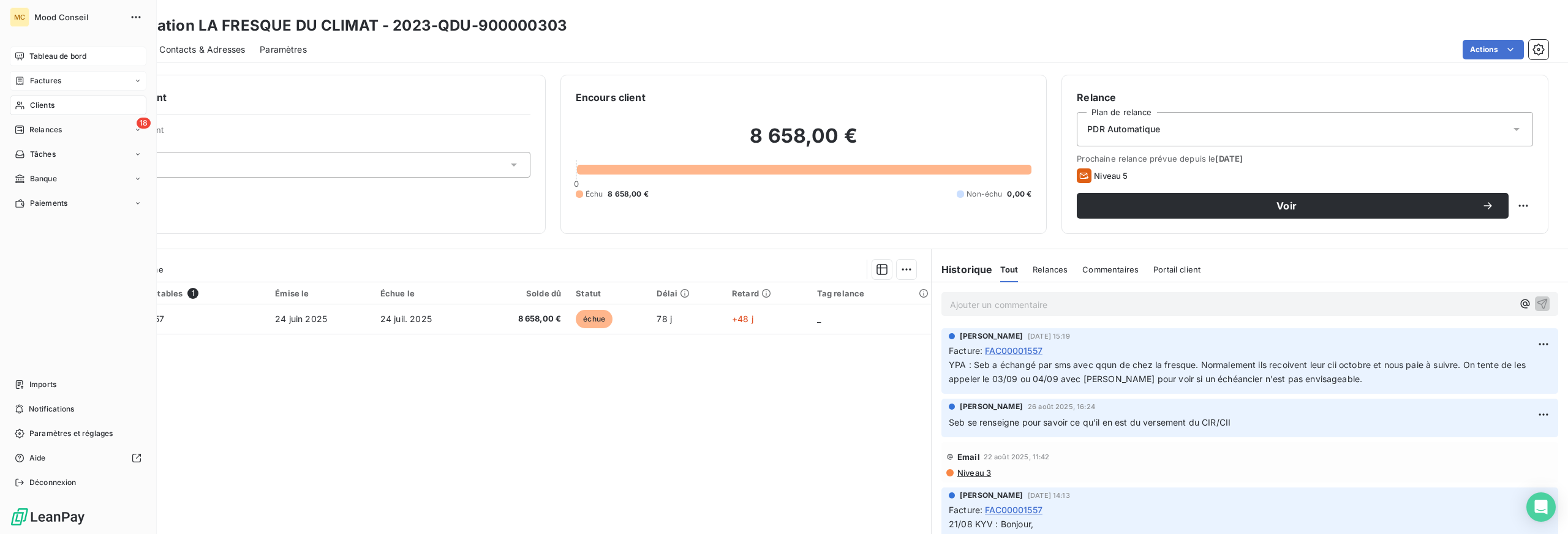
click at [54, 76] on span "Factures" at bounding box center [45, 81] width 31 height 11
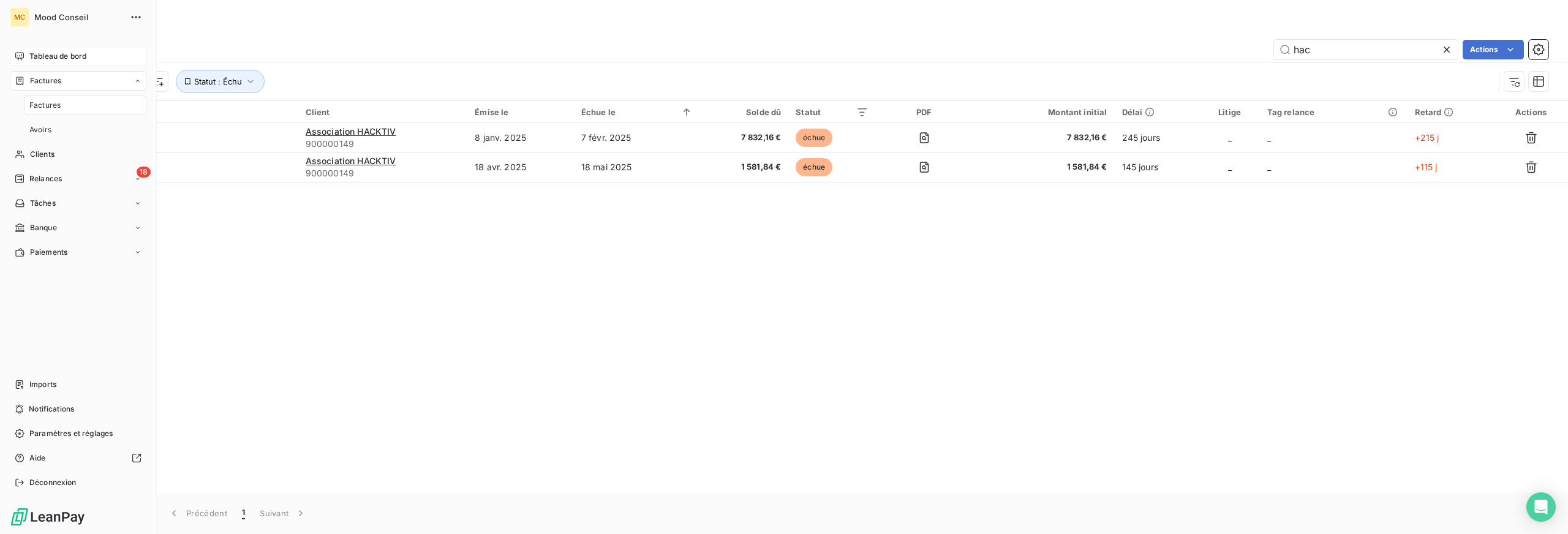
click at [58, 56] on span "Tableau de bord" at bounding box center [58, 56] width 57 height 11
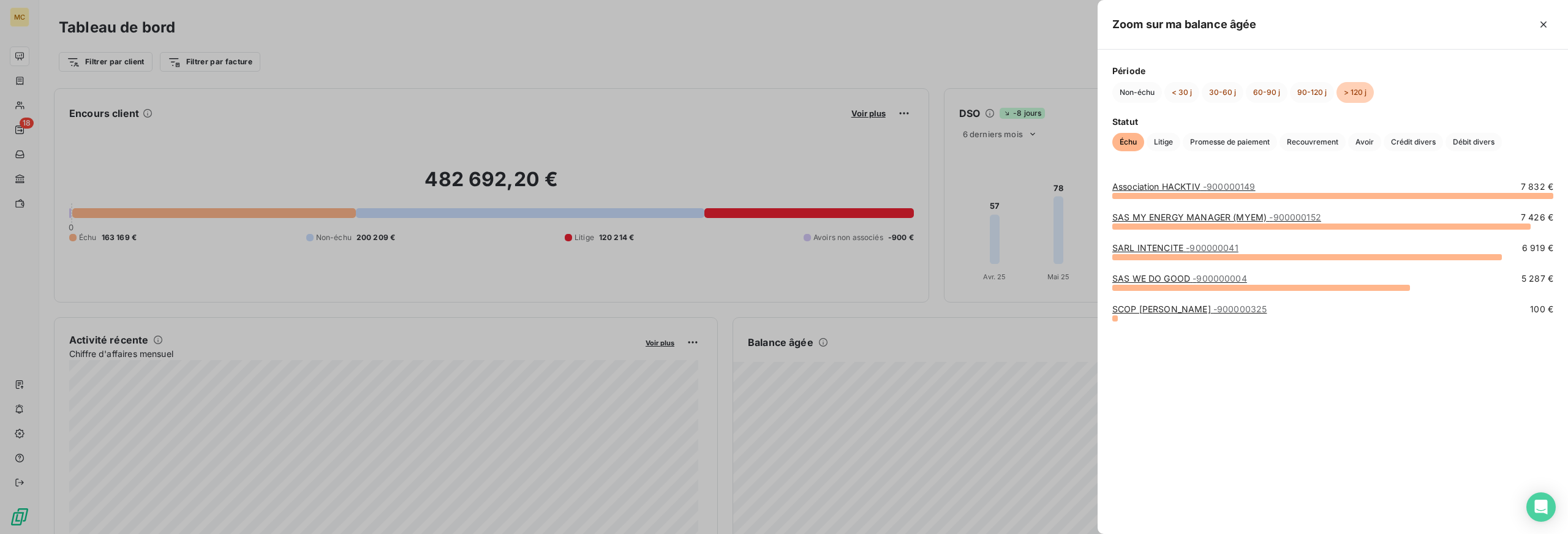
click at [879, 400] on div at bounding box center [784, 267] width 1568 height 534
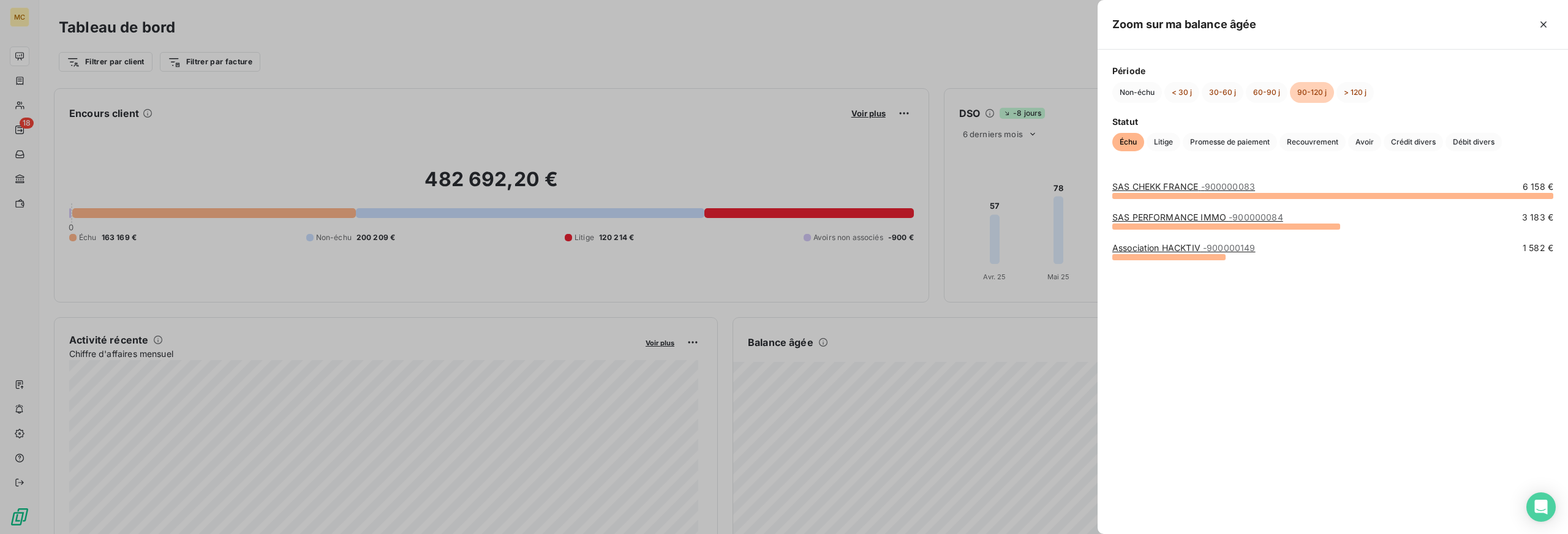
click at [879, 428] on div at bounding box center [784, 267] width 1568 height 534
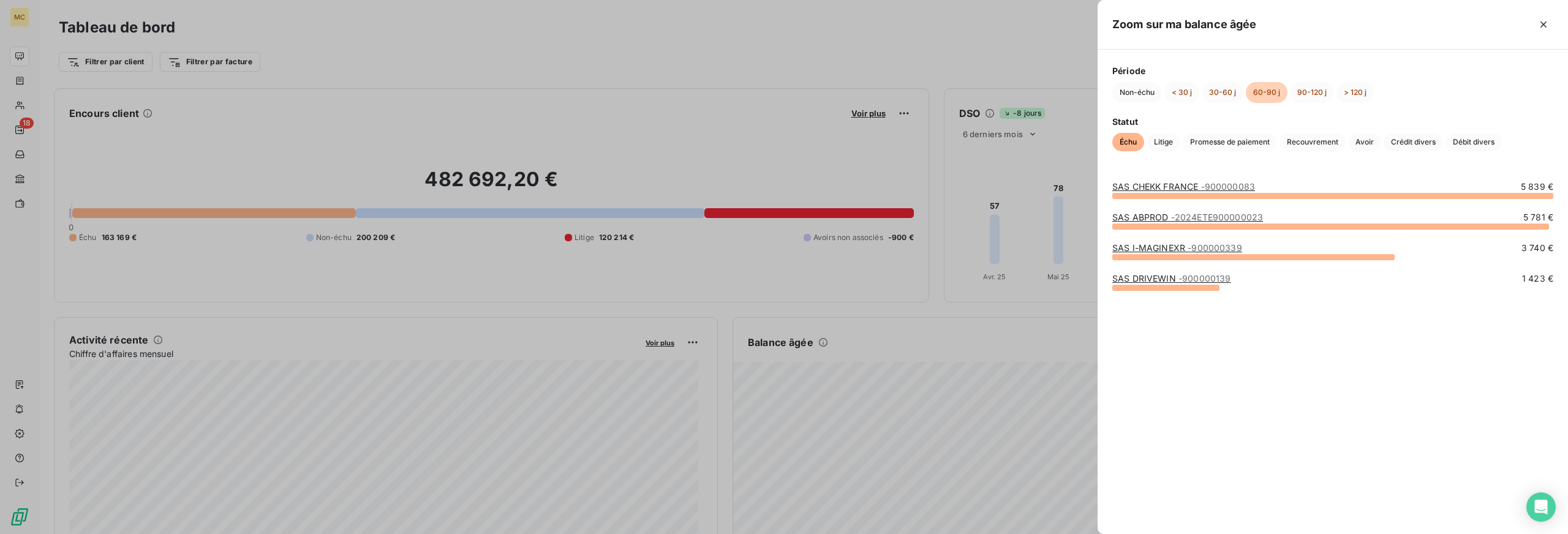
click at [1139, 244] on link "SAS I-MAGINEXR - 900000339" at bounding box center [1177, 248] width 130 height 10
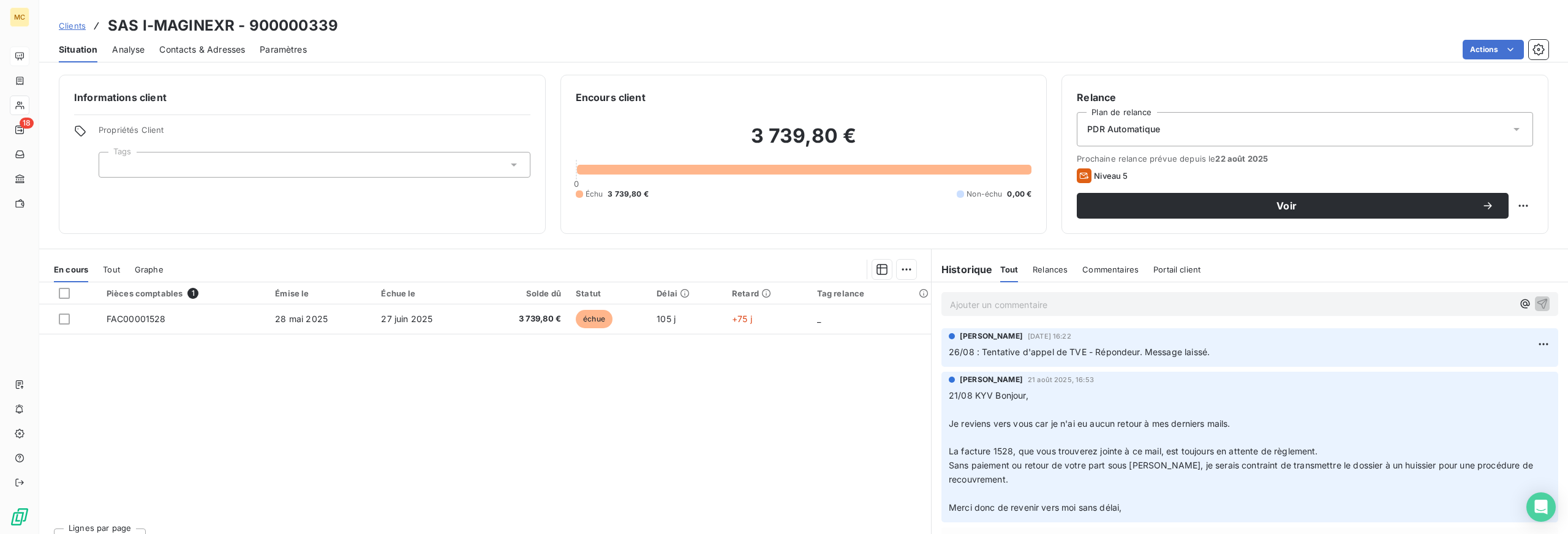
click at [213, 53] on span "Contacts & Adresses" at bounding box center [202, 50] width 86 height 12
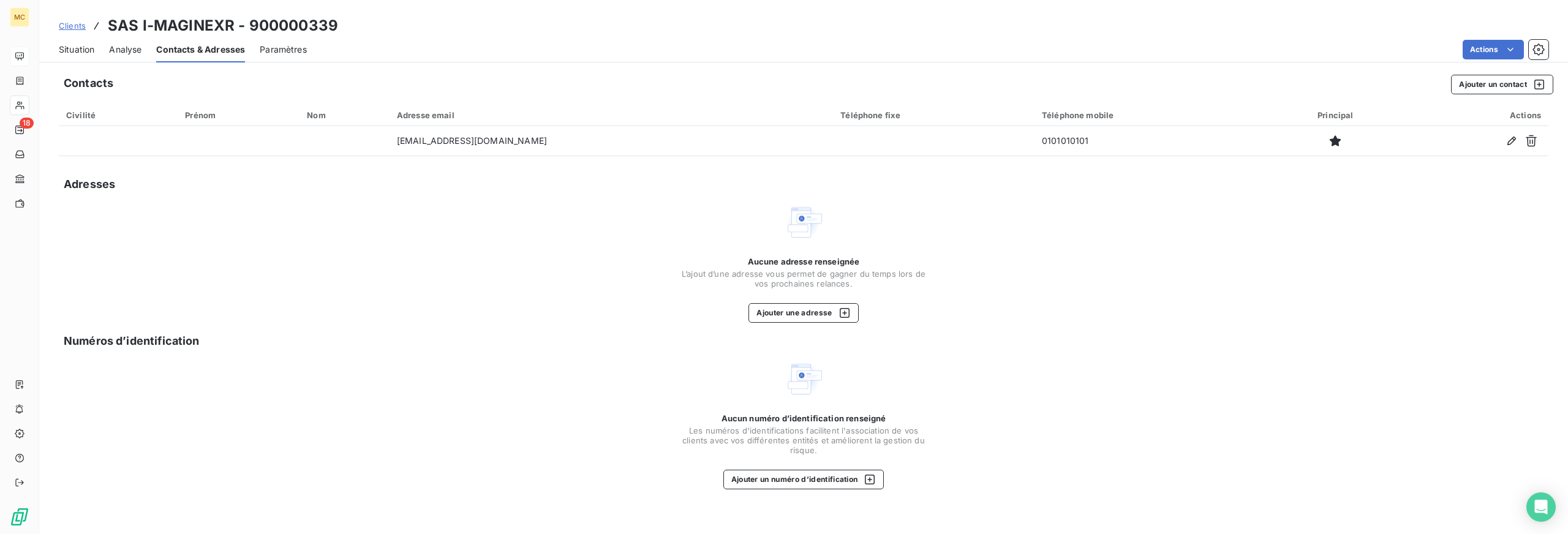
click at [181, 31] on h3 "SAS I-MAGINEXR - 900000339" at bounding box center [223, 25] width 230 height 22
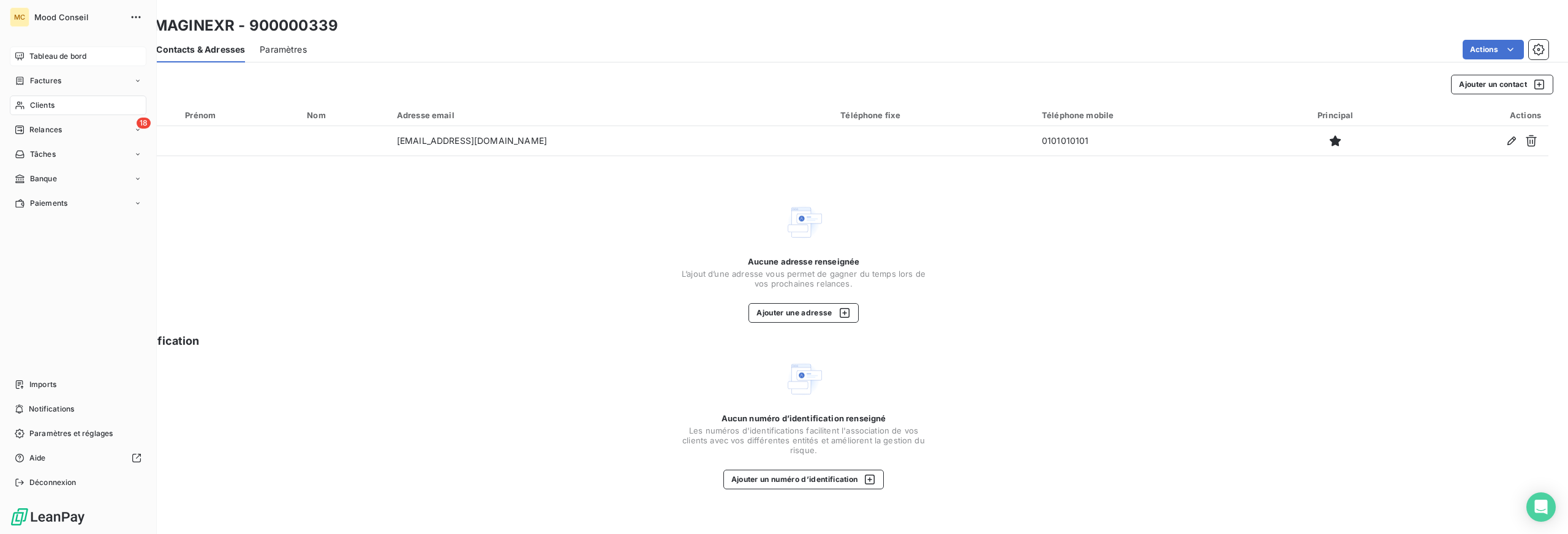
click at [52, 51] on span "Tableau de bord" at bounding box center [58, 56] width 57 height 11
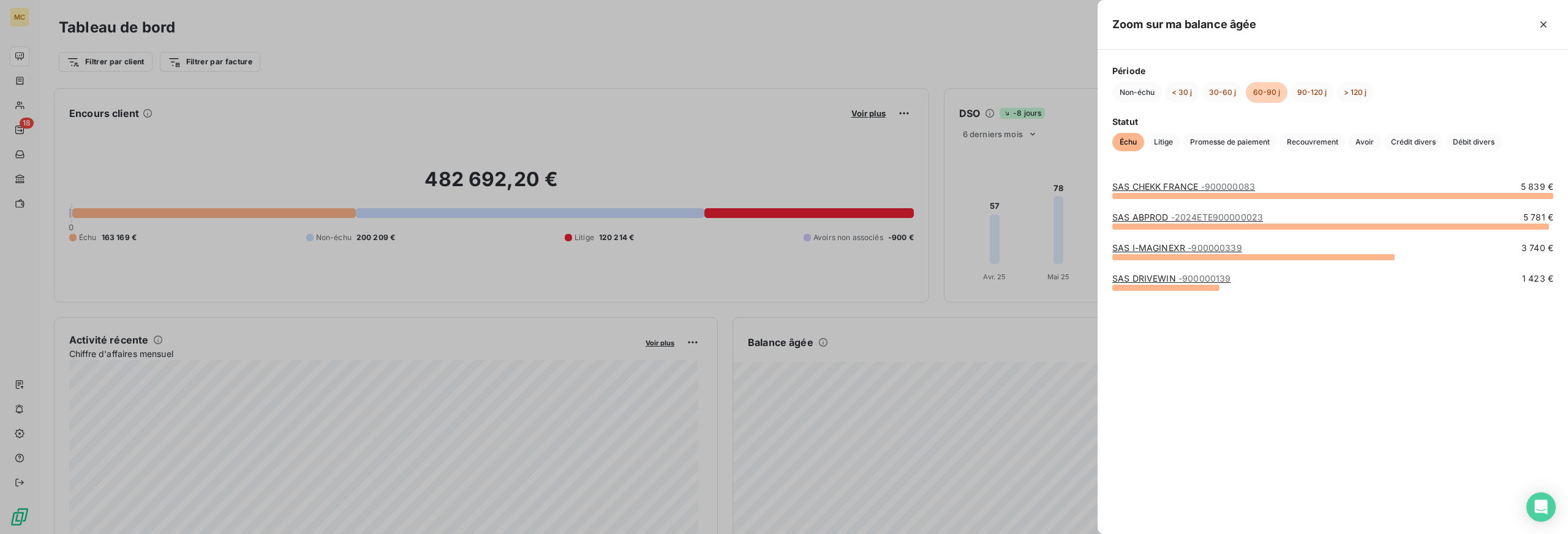
click at [1154, 218] on link "SAS ABPROD - 2024ETE900000023" at bounding box center [1188, 217] width 151 height 10
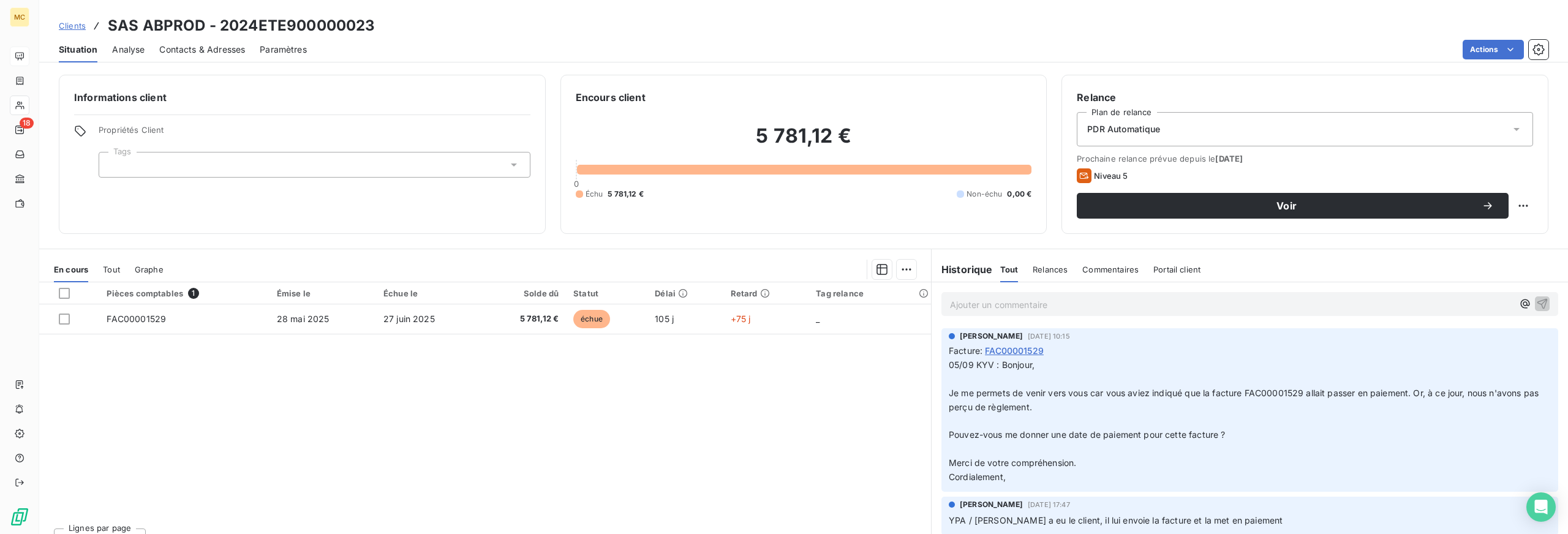
click at [194, 47] on span "Contacts & Adresses" at bounding box center [202, 50] width 86 height 12
